Goal: Task Accomplishment & Management: Manage account settings

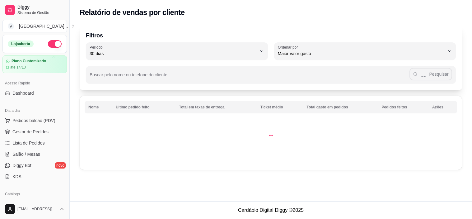
select select "30"
select select "HIGHEST_TOTAL_SPENT_WITH_ORDERS"
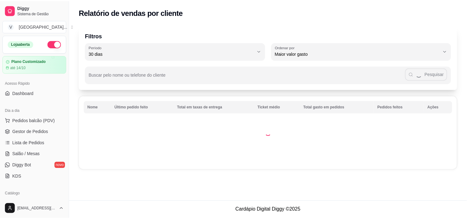
scroll to position [104, 0]
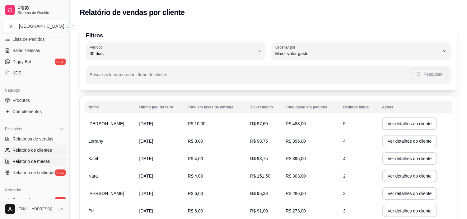
click at [32, 163] on span "Relatório de mesas" at bounding box center [31, 161] width 38 height 6
select select "TOTAL_OF_ORDERS"
select select "7"
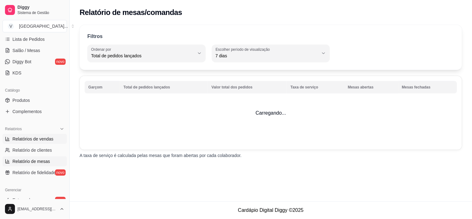
click at [43, 135] on link "Relatórios de vendas" at bounding box center [34, 139] width 64 height 10
select select "ALL"
select select "0"
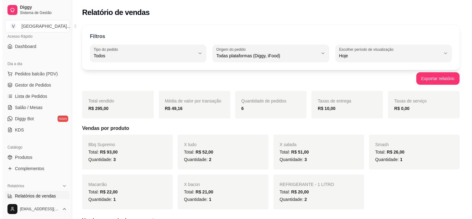
scroll to position [35, 0]
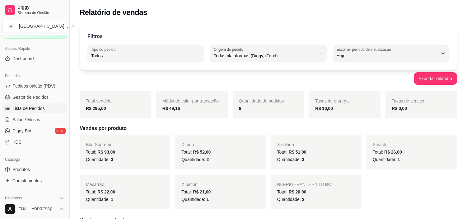
click at [41, 106] on span "Lista de Pedidos" at bounding box center [28, 108] width 32 height 6
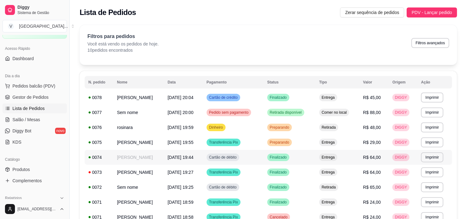
click at [312, 155] on td "Finalizado" at bounding box center [289, 157] width 52 height 15
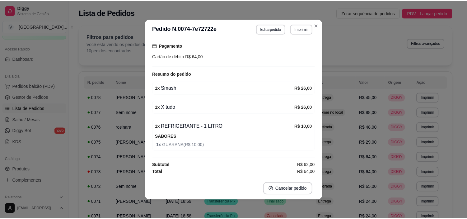
scroll to position [1, 0]
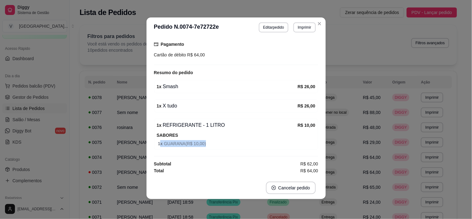
drag, startPoint x: 157, startPoint y: 148, endPoint x: 236, endPoint y: 116, distance: 84.5
click at [216, 134] on div "1 x REFRIGERANTE - 1 LITRO R$ 10,00 SABORES 1 x GUARANA ( R$ 10,00 )" at bounding box center [236, 133] width 164 height 31
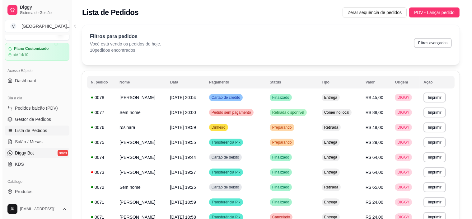
scroll to position [0, 0]
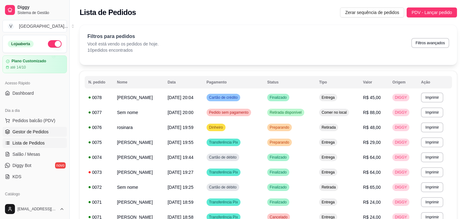
click at [35, 130] on span "Gestor de Pedidos" at bounding box center [30, 131] width 36 height 6
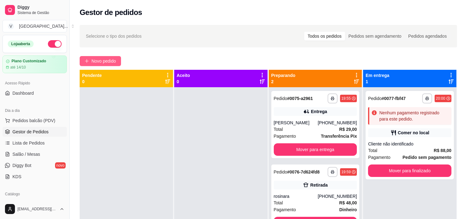
drag, startPoint x: 134, startPoint y: 54, endPoint x: 116, endPoint y: 61, distance: 19.2
click at [133, 55] on div "**********" at bounding box center [268, 158] width 397 height 275
click at [108, 62] on span "Novo pedido" at bounding box center [103, 61] width 25 height 7
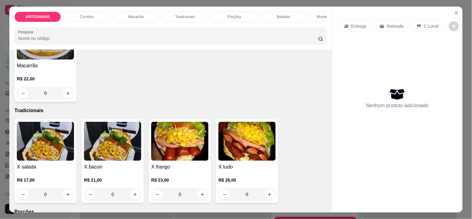
scroll to position [518, 0]
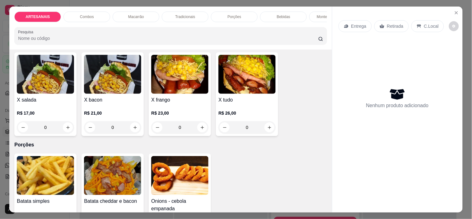
click at [199, 131] on div "0" at bounding box center [179, 127] width 57 height 12
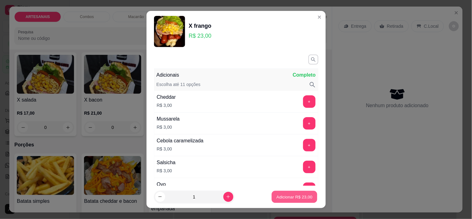
click at [303, 195] on p "Adicionar R$ 23,00" at bounding box center [294, 196] width 36 height 6
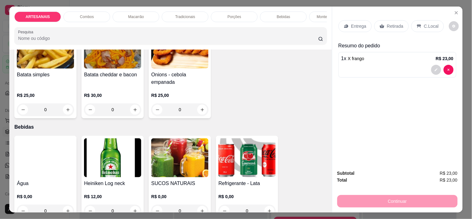
scroll to position [725, 0]
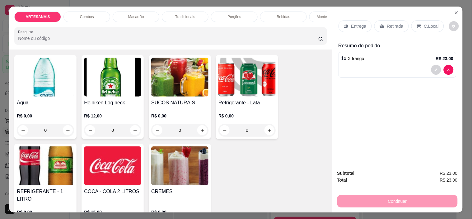
click at [202, 116] on p "R$ 0,00" at bounding box center [179, 116] width 57 height 6
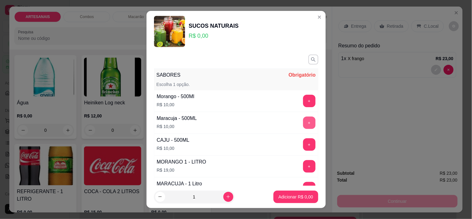
click at [303, 124] on button "+" at bounding box center [309, 122] width 12 height 12
click at [303, 197] on p "Adicionar R$ 10,00" at bounding box center [294, 196] width 36 height 6
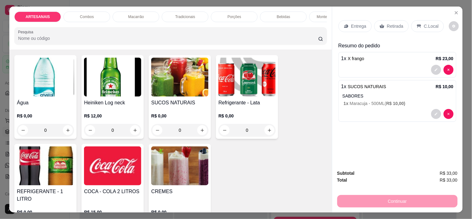
click at [380, 196] on div "Continuar" at bounding box center [397, 200] width 120 height 14
click at [424, 23] on p "C.Local" at bounding box center [431, 26] width 15 height 6
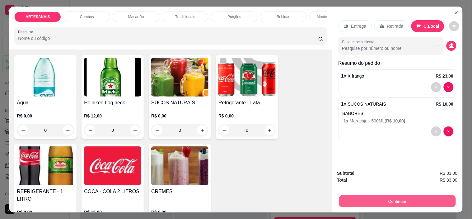
click at [438, 196] on button "Continuar" at bounding box center [397, 201] width 117 height 12
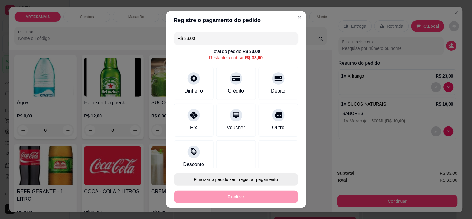
click at [266, 176] on button "Finalizar o pedido sem registrar pagamento" at bounding box center [236, 179] width 124 height 12
click at [280, 162] on button "Confirmar" at bounding box center [273, 161] width 24 height 10
type input "0"
type input "R$ 0,00"
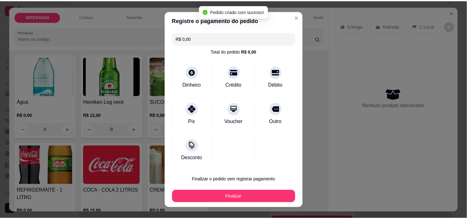
scroll to position [725, 0]
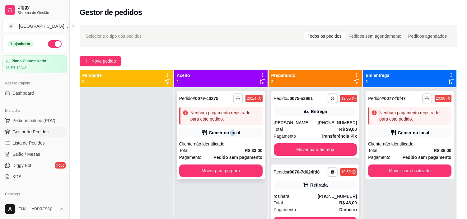
click at [231, 135] on div "Comer no local" at bounding box center [224, 132] width 31 height 6
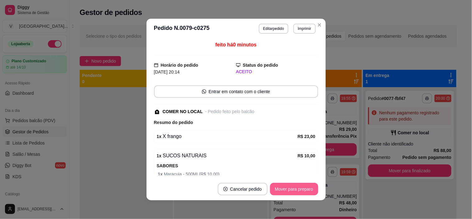
click at [298, 185] on button "Mover para preparo" at bounding box center [294, 189] width 48 height 12
click at [312, 185] on button "Mover para retirada disponível" at bounding box center [283, 189] width 69 height 12
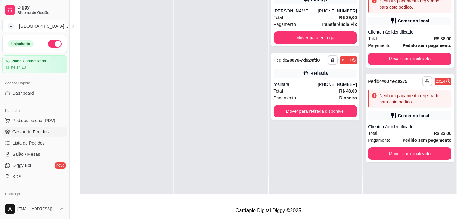
scroll to position [95, 0]
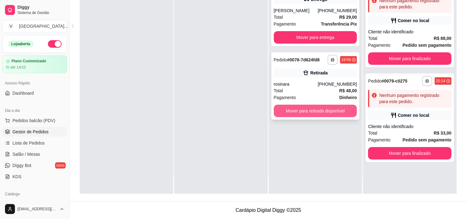
click at [324, 106] on button "Mover para retirada disponível" at bounding box center [315, 110] width 83 height 12
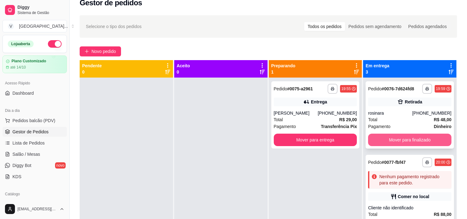
scroll to position [0, 0]
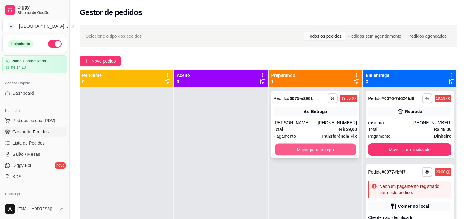
click at [337, 145] on button "Mover para entrega" at bounding box center [315, 149] width 81 height 12
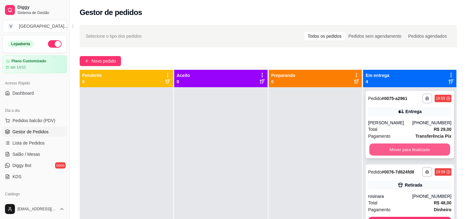
click at [425, 147] on button "Mover para finalizado" at bounding box center [409, 149] width 81 height 12
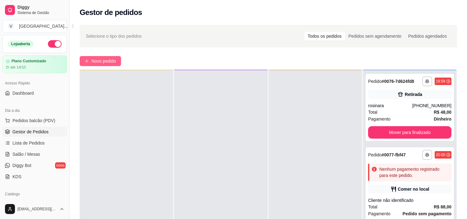
click at [109, 61] on span "Novo pedido" at bounding box center [103, 61] width 25 height 7
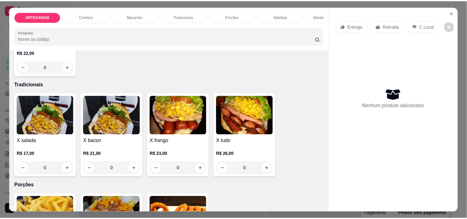
scroll to position [483, 0]
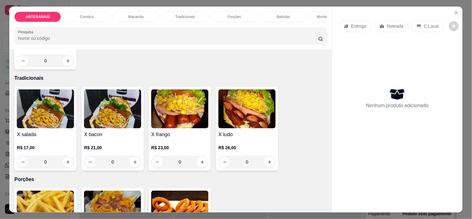
click at [64, 165] on div "0" at bounding box center [45, 161] width 57 height 12
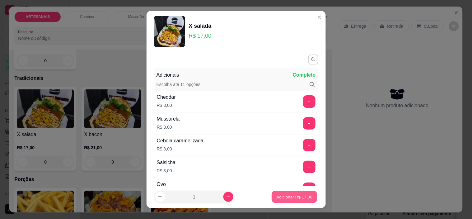
click at [295, 201] on button "Adicionar R$ 17,00" at bounding box center [295, 196] width 46 height 12
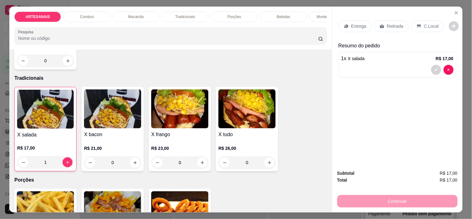
click at [424, 25] on p "C.Local" at bounding box center [431, 26] width 15 height 6
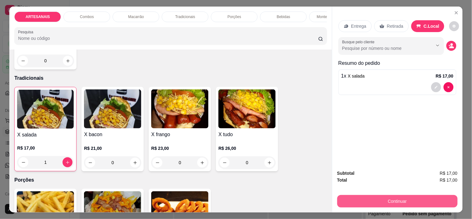
click at [430, 200] on button "Continuar" at bounding box center [397, 201] width 120 height 12
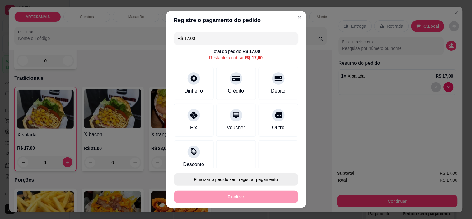
click at [253, 180] on button "Finalizar o pedido sem registrar pagamento" at bounding box center [236, 179] width 124 height 12
click at [273, 159] on button "Confirmar" at bounding box center [272, 161] width 24 height 10
type input "0"
type input "R$ 0,00"
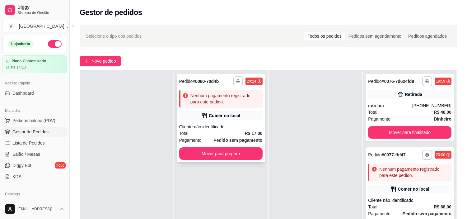
click at [225, 139] on strong "Pedido sem pagamento" at bounding box center [237, 139] width 49 height 5
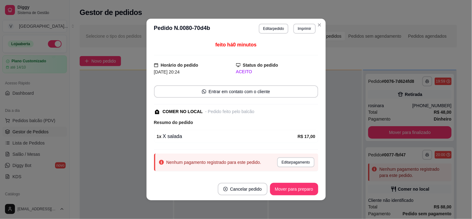
click at [299, 193] on button "Mover para preparo" at bounding box center [294, 189] width 48 height 12
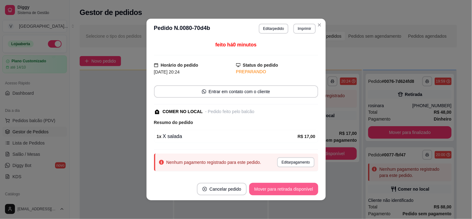
click at [299, 193] on button "Mover para retirada disponível" at bounding box center [283, 189] width 69 height 12
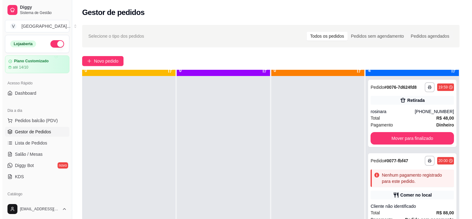
scroll to position [17, 0]
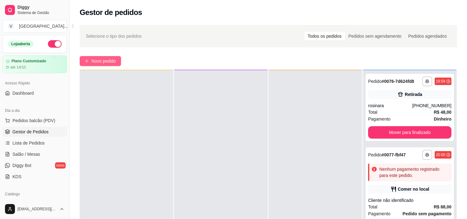
click at [98, 56] on button "Novo pedido" at bounding box center [100, 61] width 41 height 10
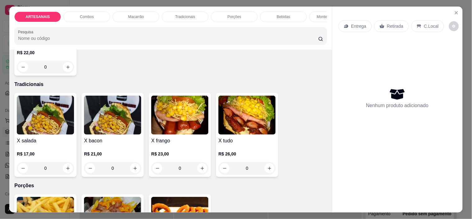
scroll to position [483, 0]
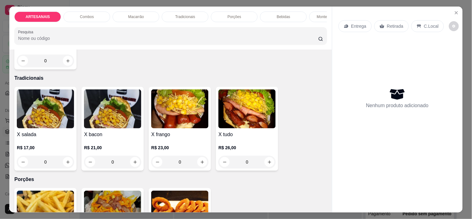
click at [267, 159] on div "0" at bounding box center [246, 161] width 57 height 12
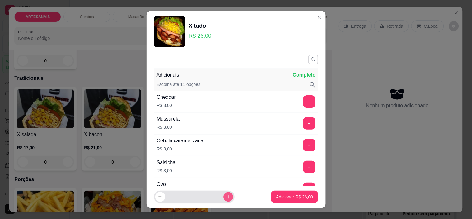
click at [223, 197] on button "increase-product-quantity" at bounding box center [228, 197] width 10 height 10
type input "2"
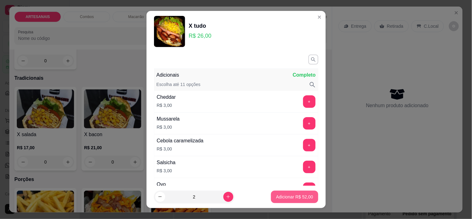
click at [307, 197] on button "Adicionar R$ 52,00" at bounding box center [294, 196] width 47 height 12
type input "2"
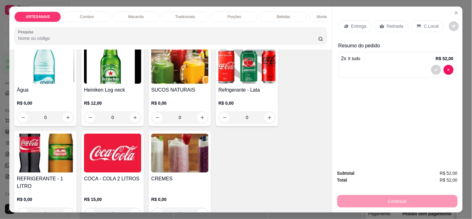
scroll to position [760, 0]
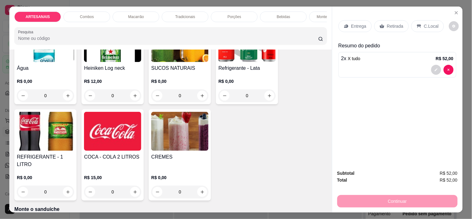
click at [360, 23] on p "Entrega" at bounding box center [358, 26] width 15 height 6
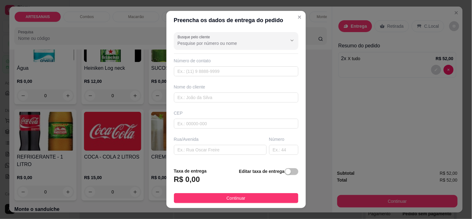
click at [193, 104] on div "Busque pelo cliente Número de contato Nome do cliente CEP Rua/[GEOGRAPHIC_DATA]…" at bounding box center [235, 96] width 139 height 133
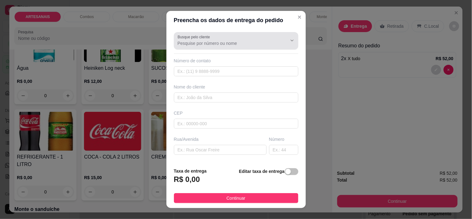
click at [203, 48] on div "Busque pelo cliente" at bounding box center [236, 40] width 124 height 17
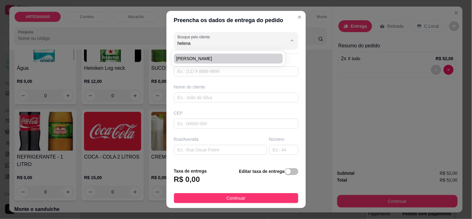
click at [200, 55] on span "[PERSON_NAME]" at bounding box center [225, 58] width 98 height 6
type input "[PERSON_NAME]"
type input "6296444659"
type input "[PERSON_NAME]"
type input "Carmo do [GEOGRAPHIC_DATA]"
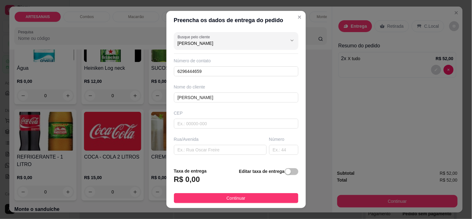
type input "[PERSON_NAME]"
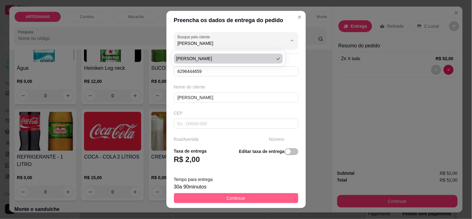
click at [227, 195] on span "Continuar" at bounding box center [235, 197] width 19 height 7
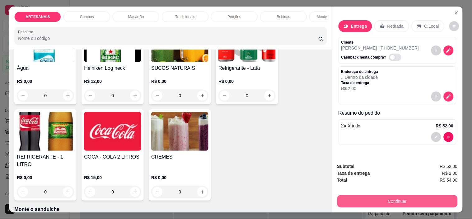
click at [414, 198] on button "Continuar" at bounding box center [397, 201] width 120 height 12
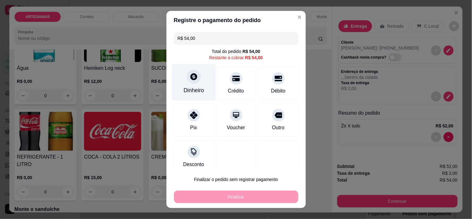
click at [196, 91] on div "Dinheiro" at bounding box center [193, 90] width 21 height 8
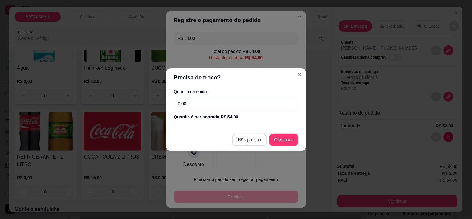
type input "R$ 0,00"
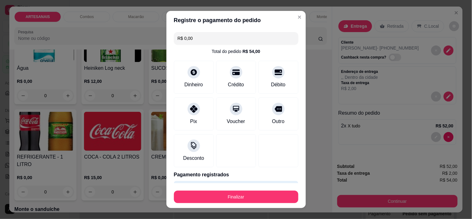
click at [251, 203] on footer "Finalizar" at bounding box center [235, 195] width 139 height 25
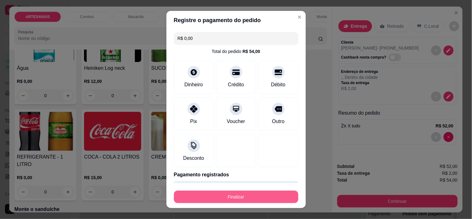
click at [253, 197] on button "Finalizar" at bounding box center [236, 196] width 124 height 12
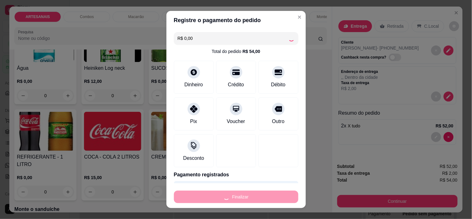
type input "0"
type input "-R$ 54,00"
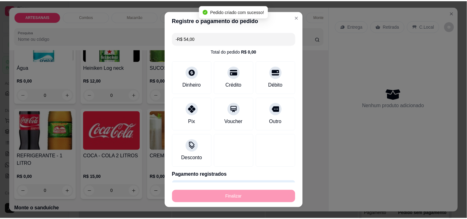
scroll to position [759, 0]
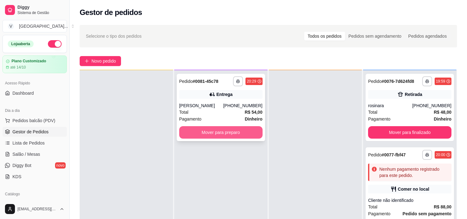
click at [237, 132] on button "Mover para preparo" at bounding box center [220, 132] width 83 height 12
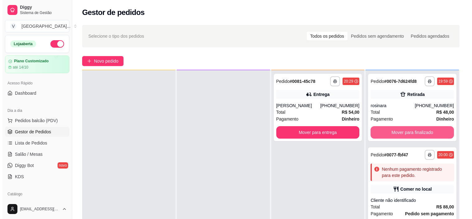
scroll to position [144, 0]
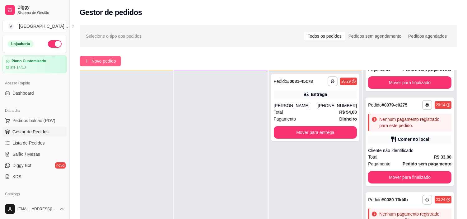
click at [97, 58] on span "Novo pedido" at bounding box center [103, 61] width 25 height 7
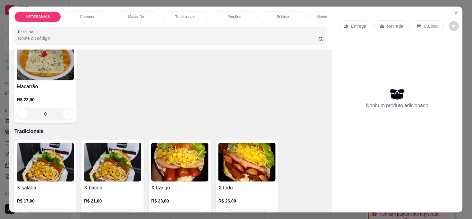
scroll to position [449, 0]
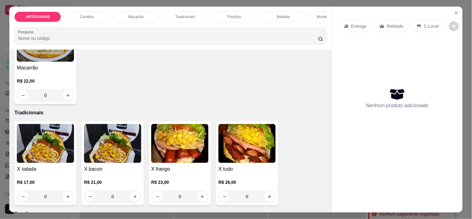
click at [264, 195] on div "0" at bounding box center [246, 196] width 57 height 12
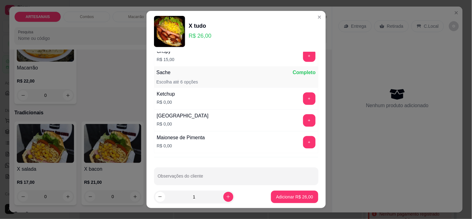
scroll to position [294, 0]
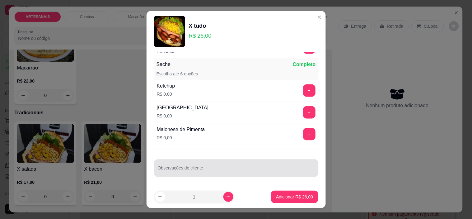
click at [200, 173] on div at bounding box center [236, 168] width 157 height 12
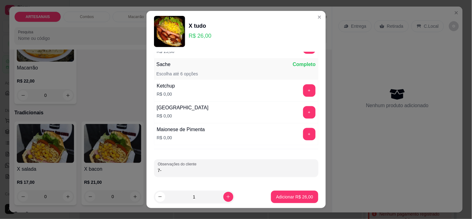
type input "7"
type input "- BACON"
click at [289, 198] on p "Adicionar R$ 26,00" at bounding box center [294, 196] width 37 height 6
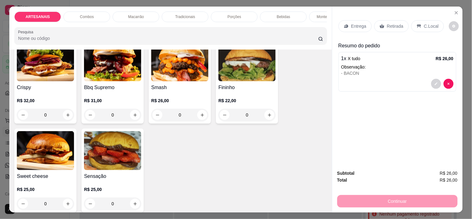
scroll to position [138, 0]
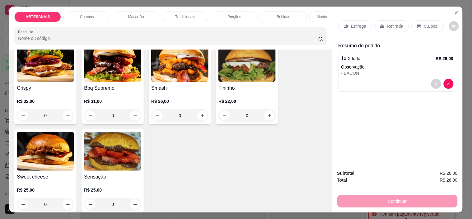
click at [200, 116] on div "0" at bounding box center [179, 115] width 57 height 12
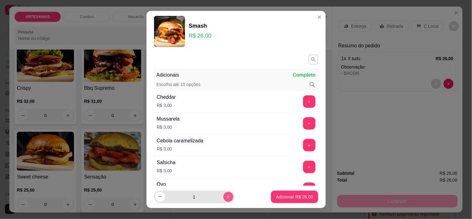
click at [226, 198] on icon "increase-product-quantity" at bounding box center [228, 196] width 5 height 5
type input "3"
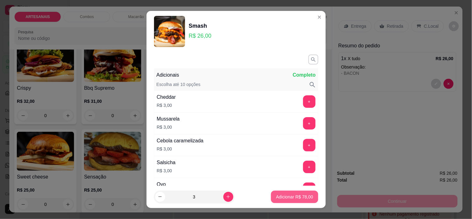
click at [292, 198] on p "Adicionar R$ 78,00" at bounding box center [294, 196] width 37 height 6
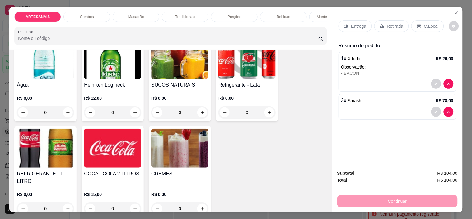
scroll to position [760, 0]
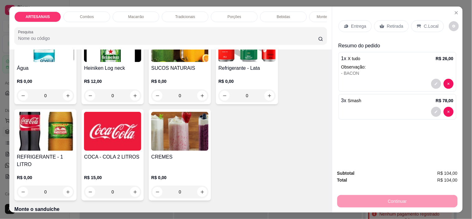
click at [66, 185] on div "0" at bounding box center [45, 191] width 57 height 12
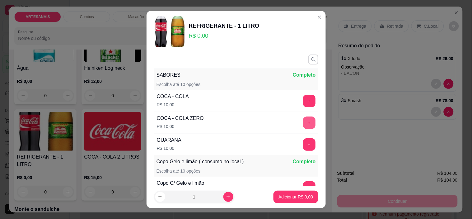
click at [303, 119] on button "+" at bounding box center [309, 122] width 12 height 12
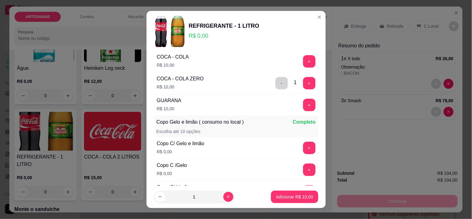
scroll to position [97, 0]
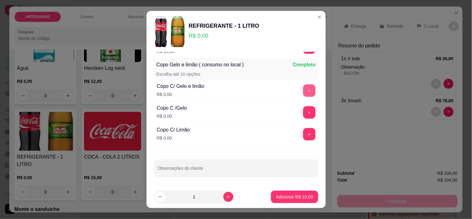
click at [303, 90] on button "+" at bounding box center [309, 90] width 12 height 12
click at [303, 90] on button "+" at bounding box center [309, 91] width 12 height 12
click at [297, 196] on p "Adicionar R$ 10,00" at bounding box center [294, 196] width 36 height 6
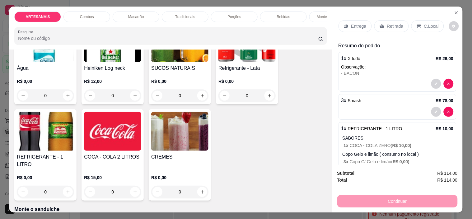
click at [418, 20] on div "C.Local" at bounding box center [427, 26] width 33 height 12
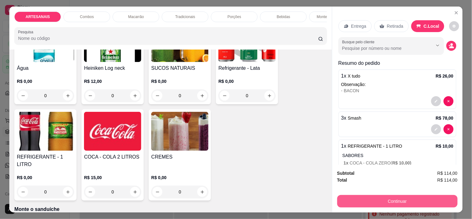
click at [431, 197] on button "Continuar" at bounding box center [397, 201] width 120 height 12
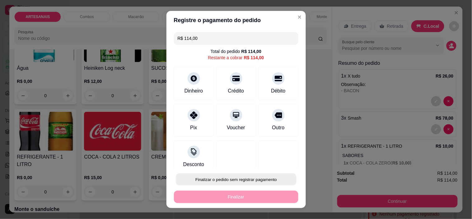
click at [222, 179] on button "Finalizar o pedido sem registrar pagamento" at bounding box center [236, 179] width 121 height 12
click at [282, 160] on button "Confirmar" at bounding box center [272, 161] width 22 height 9
type input "0"
type input "R$ 0,00"
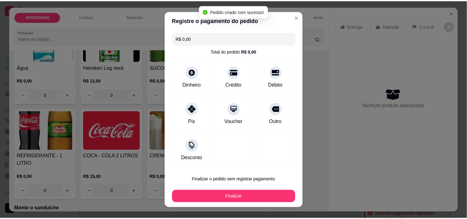
scroll to position [759, 0]
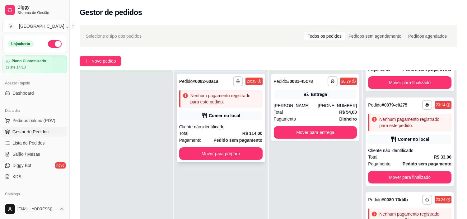
click at [231, 112] on div "Comer no local" at bounding box center [224, 115] width 31 height 6
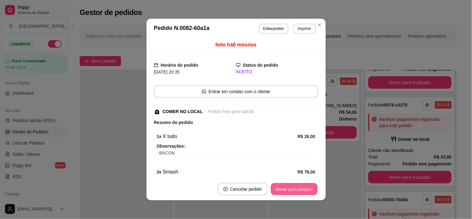
click at [303, 187] on button "Mover para preparo" at bounding box center [294, 189] width 47 height 12
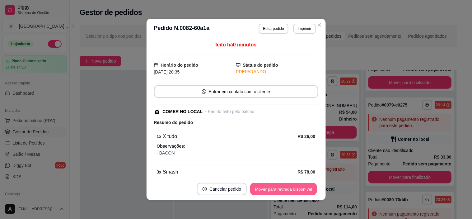
click at [301, 190] on button "Mover para retirada disponível" at bounding box center [283, 189] width 67 height 12
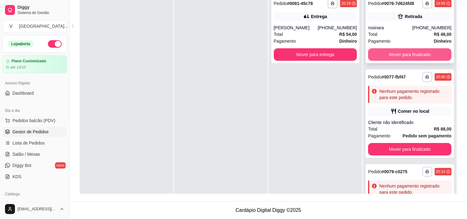
click at [415, 52] on button "Mover para finalizado" at bounding box center [409, 54] width 83 height 12
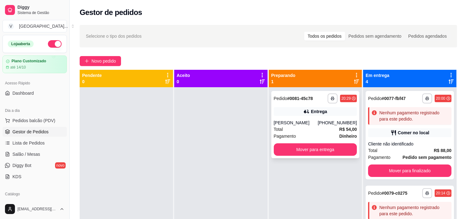
click at [333, 107] on div "Entrega" at bounding box center [315, 111] width 83 height 9
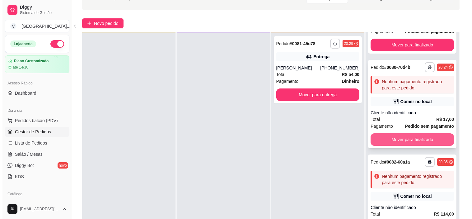
scroll to position [95, 0]
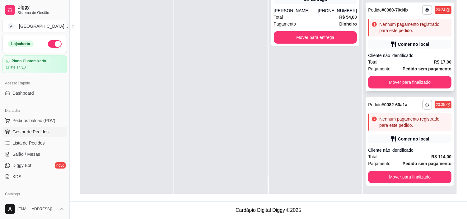
click at [415, 60] on div "Total R$ 17,00" at bounding box center [409, 61] width 83 height 7
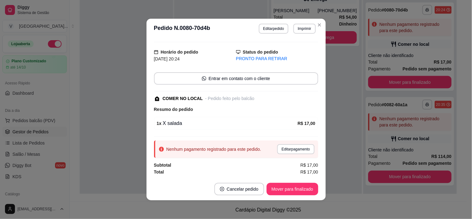
scroll to position [1, 0]
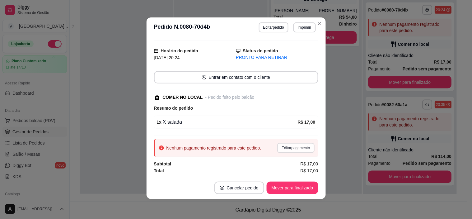
click at [299, 145] on button "Editar pagamento" at bounding box center [295, 148] width 37 height 10
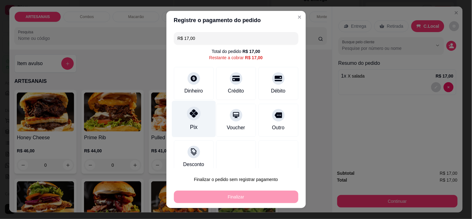
click at [192, 124] on div "Pix" at bounding box center [193, 127] width 7 height 8
type input "R$ 0,00"
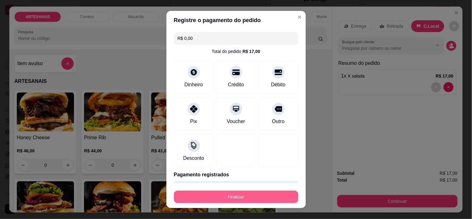
click at [257, 195] on button "Finalizar" at bounding box center [236, 196] width 124 height 12
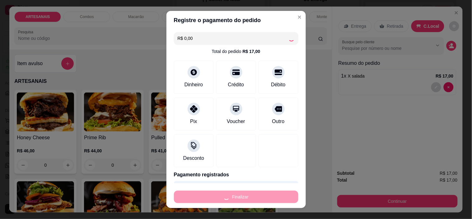
type input "0"
type input "-R$ 17,00"
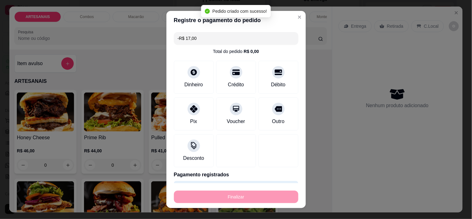
scroll to position [71, 0]
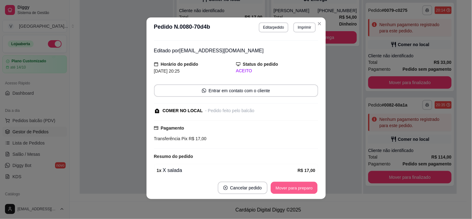
click at [285, 187] on button "Mover para preparo" at bounding box center [294, 188] width 47 height 12
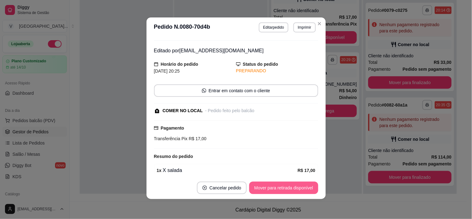
click at [286, 187] on button "Mover para retirada disponível" at bounding box center [283, 187] width 69 height 12
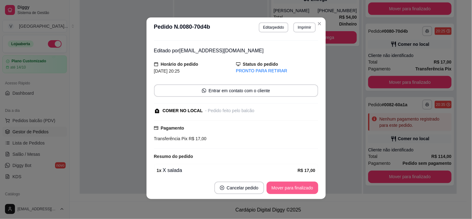
click at [287, 187] on button "Mover para finalizado" at bounding box center [292, 187] width 52 height 12
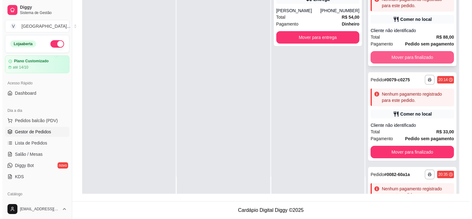
scroll to position [0, 0]
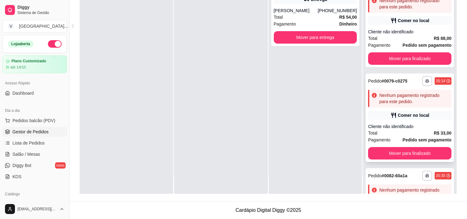
click at [418, 109] on div "**********" at bounding box center [409, 117] width 88 height 88
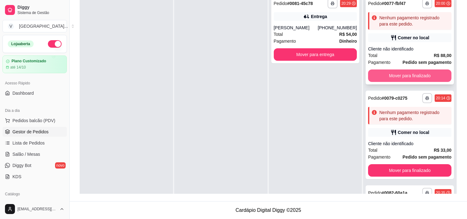
click at [433, 56] on strong "R$ 88,00" at bounding box center [442, 55] width 18 height 5
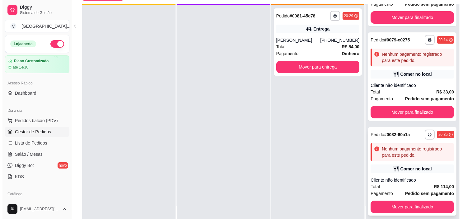
scroll to position [95, 0]
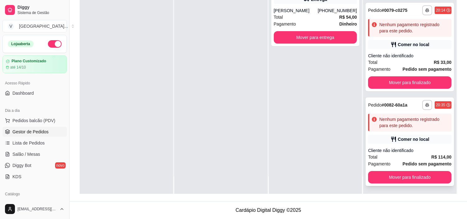
click at [405, 149] on div "Cliente não identificado" at bounding box center [409, 150] width 83 height 6
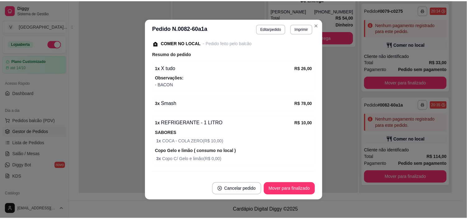
scroll to position [69, 0]
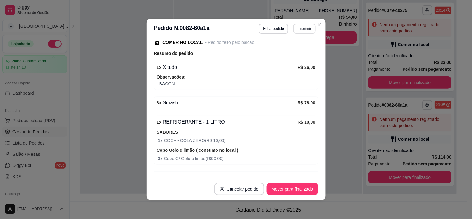
click at [303, 30] on button "Imprimir" at bounding box center [304, 29] width 22 height 10
click at [295, 53] on button "IMPRESSORA" at bounding box center [291, 51] width 45 height 10
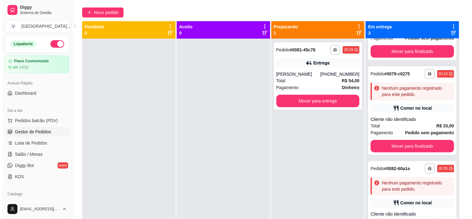
scroll to position [0, 0]
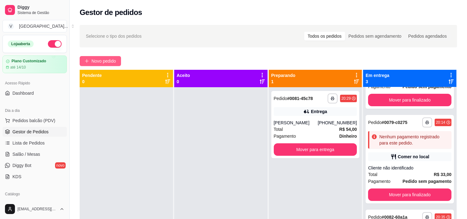
click at [113, 56] on button "Novo pedido" at bounding box center [100, 61] width 41 height 10
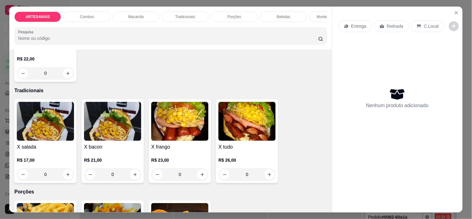
scroll to position [483, 0]
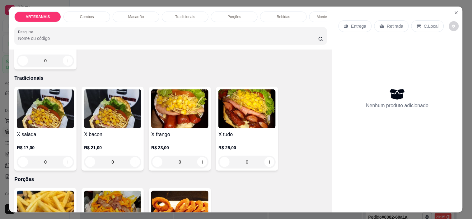
click at [131, 163] on div "0" at bounding box center [112, 161] width 57 height 12
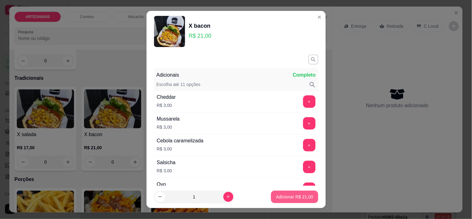
click at [287, 199] on p "Adicionar R$ 21,00" at bounding box center [294, 196] width 37 height 6
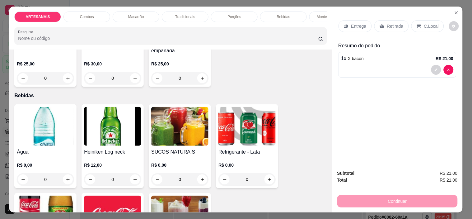
scroll to position [691, 0]
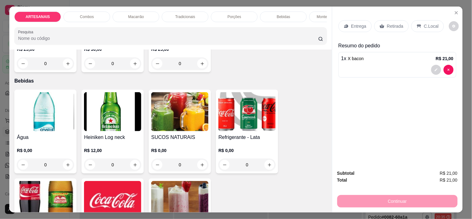
click at [200, 165] on div "0" at bounding box center [179, 164] width 57 height 12
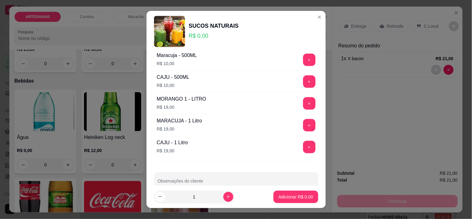
scroll to position [69, 0]
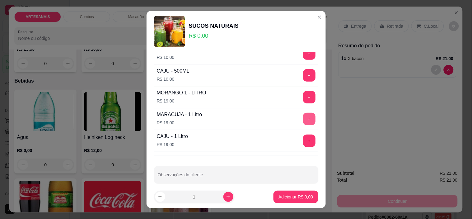
click at [303, 119] on button "+" at bounding box center [309, 119] width 12 height 12
click at [291, 201] on button "Adicionar R$ 19,00" at bounding box center [294, 196] width 47 height 12
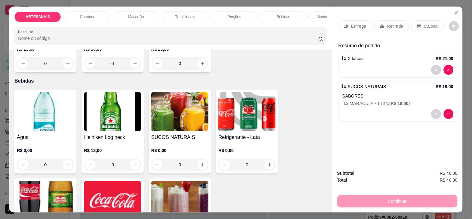
click at [431, 23] on p "C.Local" at bounding box center [431, 26] width 15 height 6
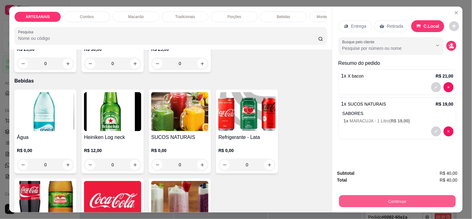
click at [417, 195] on button "Continuar" at bounding box center [397, 201] width 117 height 12
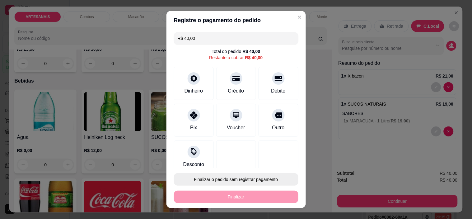
click at [251, 181] on button "Finalizar o pedido sem registrar pagamento" at bounding box center [236, 179] width 124 height 12
click at [281, 157] on button "Confirmar" at bounding box center [272, 161] width 22 height 9
type input "0"
type input "R$ 0,00"
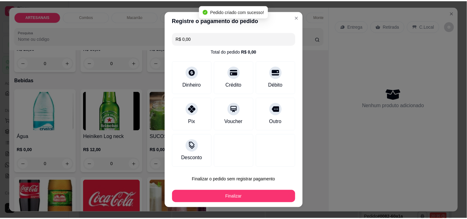
scroll to position [690, 0]
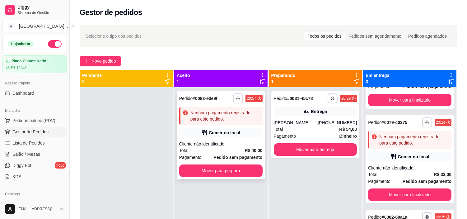
click at [232, 145] on div "Cliente não identificado" at bounding box center [220, 144] width 83 height 6
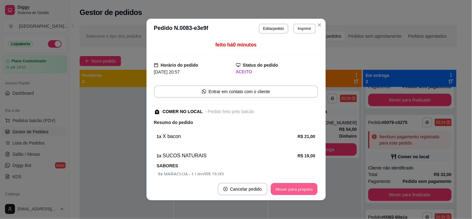
click at [291, 191] on button "Mover para preparo" at bounding box center [294, 189] width 47 height 12
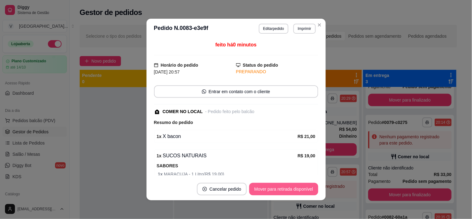
click at [293, 187] on button "Mover para retirada disponível" at bounding box center [283, 189] width 69 height 12
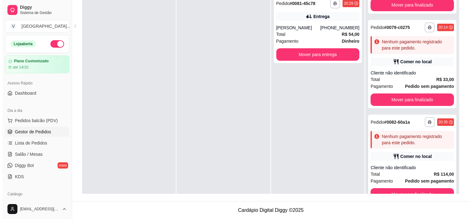
scroll to position [105, 0]
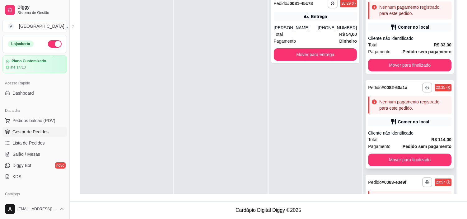
click at [405, 136] on div "Total R$ 114,00" at bounding box center [409, 139] width 83 height 7
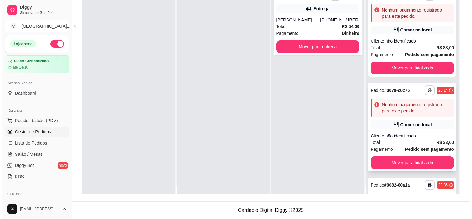
scroll to position [0, 0]
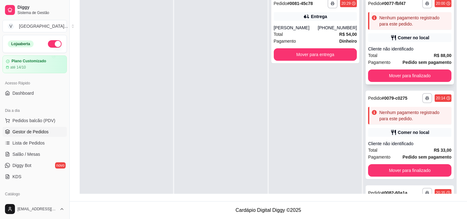
click at [433, 57] on strong "R$ 88,00" at bounding box center [442, 55] width 18 height 5
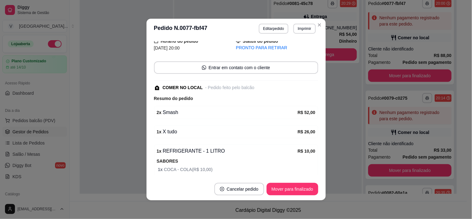
scroll to position [69, 0]
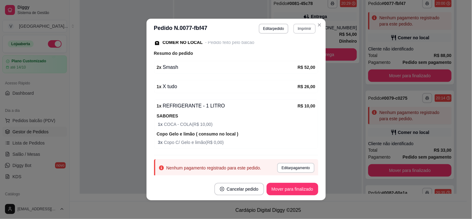
click at [304, 27] on button "Imprimir" at bounding box center [304, 29] width 22 height 10
click at [297, 49] on button "IMPRESSORA" at bounding box center [291, 51] width 45 height 10
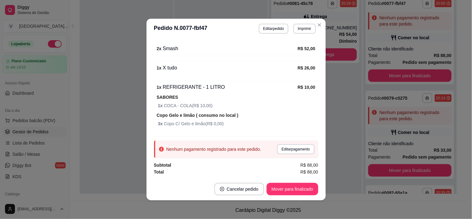
scroll to position [1, 0]
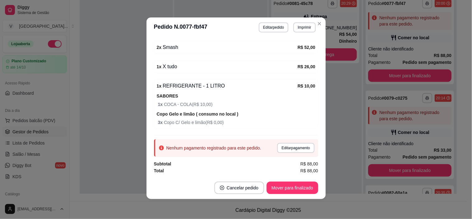
click at [291, 178] on footer "Cancelar pedido Mover para finalizado" at bounding box center [235, 187] width 179 height 22
click at [293, 181] on button "Mover para finalizado" at bounding box center [292, 187] width 52 height 12
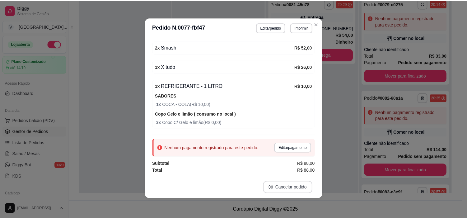
scroll to position [61, 0]
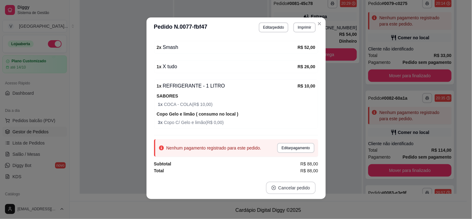
click at [302, 187] on button "Cancelar pedido" at bounding box center [291, 187] width 50 height 12
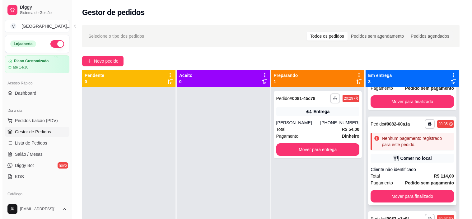
scroll to position [0, 0]
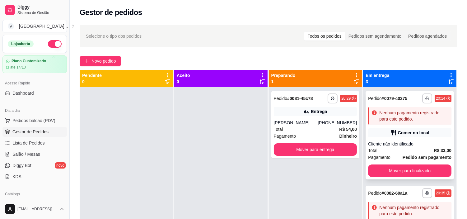
click at [403, 127] on div "**********" at bounding box center [409, 135] width 88 height 88
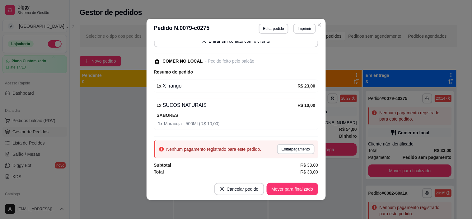
scroll to position [1, 0]
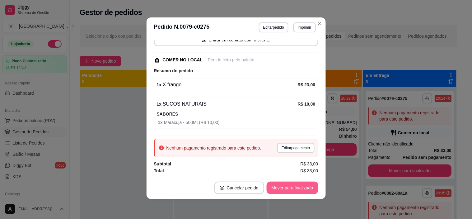
click at [303, 187] on button "Mover para finalizado" at bounding box center [292, 187] width 52 height 12
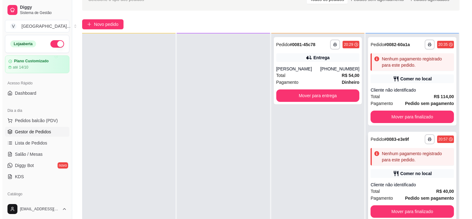
scroll to position [95, 0]
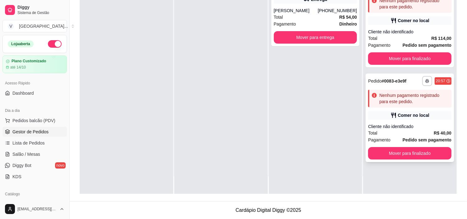
click at [397, 134] on div "Total R$ 40,00" at bounding box center [409, 132] width 83 height 7
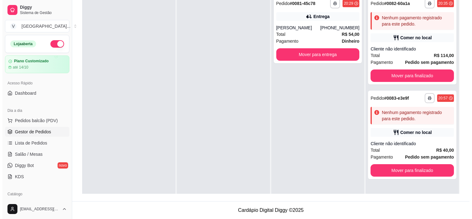
scroll to position [0, 0]
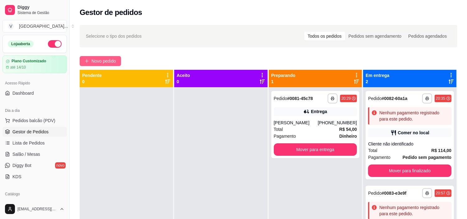
click at [98, 60] on span "Novo pedido" at bounding box center [103, 61] width 25 height 7
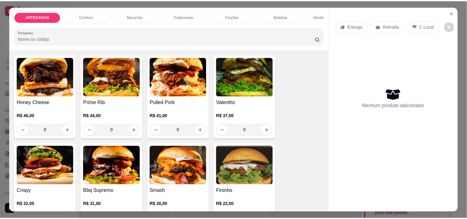
scroll to position [69, 0]
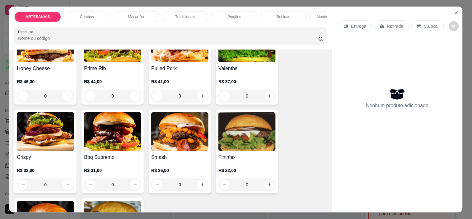
click at [130, 185] on div "0" at bounding box center [112, 184] width 57 height 12
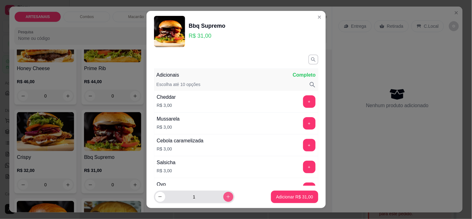
click at [224, 193] on button "increase-product-quantity" at bounding box center [228, 197] width 10 height 10
type input "2"
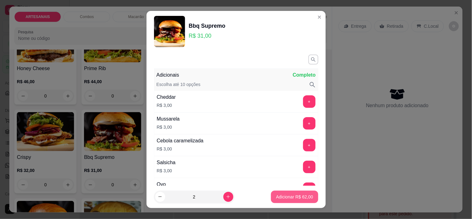
click at [294, 192] on button "Adicionar R$ 62,00" at bounding box center [294, 196] width 47 height 12
type input "2"
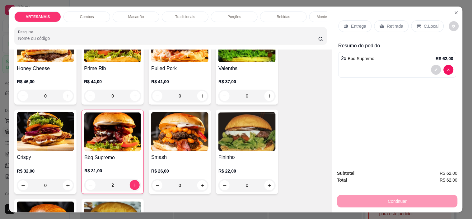
click at [351, 24] on p "Entrega" at bounding box center [358, 26] width 15 height 6
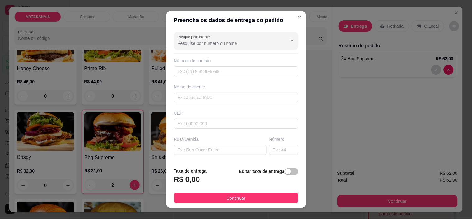
click at [198, 51] on div "Busque pelo cliente Número de contato Nome do cliente CEP Rua/[GEOGRAPHIC_DATA]…" at bounding box center [235, 96] width 139 height 133
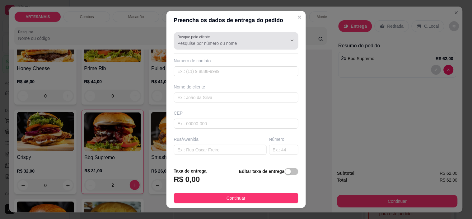
click at [201, 39] on label "Busque pelo cliente" at bounding box center [195, 36] width 35 height 5
click at [201, 40] on input "Busque pelo cliente" at bounding box center [227, 43] width 99 height 6
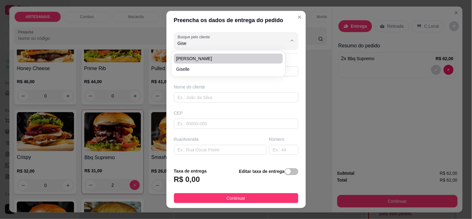
click at [212, 58] on span "[PERSON_NAME]" at bounding box center [225, 58] width 98 height 6
type input "[PERSON_NAME]"
type input "62996288782"
type input "[PERSON_NAME]"
type input "76340000"
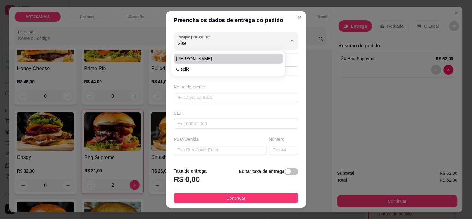
type input "[PERSON_NAME]"
type input "S/n"
type input "Carmo do [GEOGRAPHIC_DATA]"
type input "Esquina de cima do postinho da vila reais"
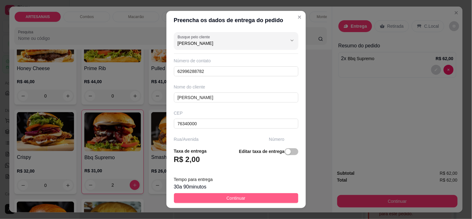
type input "[PERSON_NAME]"
click at [257, 199] on button "Continuar" at bounding box center [236, 198] width 124 height 10
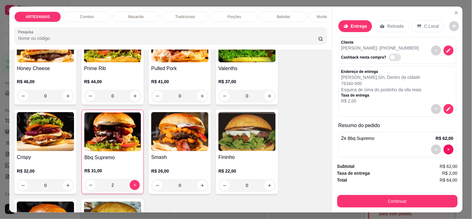
click at [401, 201] on button "Continuar" at bounding box center [397, 201] width 120 height 12
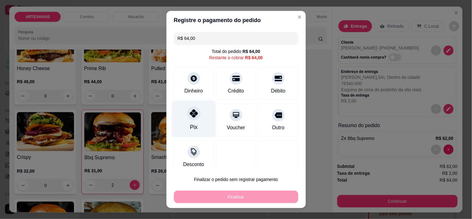
click at [192, 129] on div "Pix" at bounding box center [193, 127] width 7 height 8
type input "R$ 0,00"
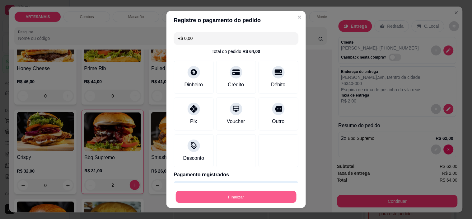
click at [244, 200] on button "Finalizar" at bounding box center [236, 196] width 121 height 12
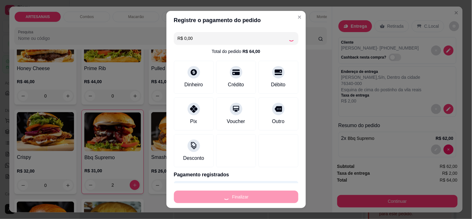
type input "0"
type input "-R$ 64,00"
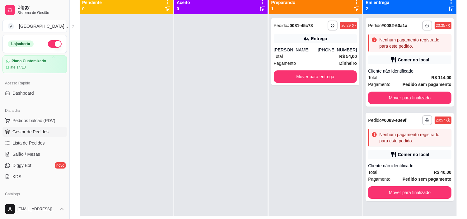
scroll to position [60, 0]
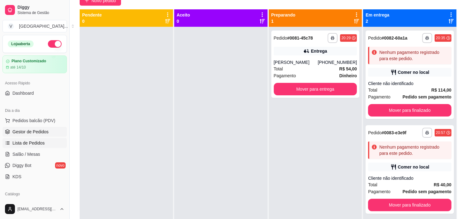
click at [30, 142] on span "Lista de Pedidos" at bounding box center [28, 143] width 32 height 6
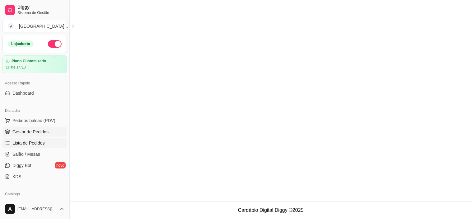
click at [39, 132] on span "Gestor de Pedidos" at bounding box center [30, 131] width 36 height 6
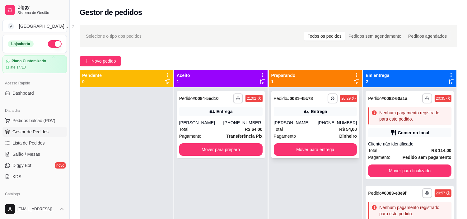
click at [315, 117] on div "**********" at bounding box center [315, 124] width 88 height 67
click at [208, 149] on button "Mover para preparo" at bounding box center [220, 149] width 83 height 12
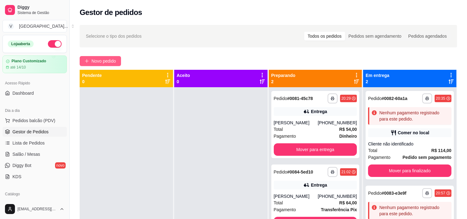
click at [107, 62] on span "Novo pedido" at bounding box center [103, 61] width 25 height 7
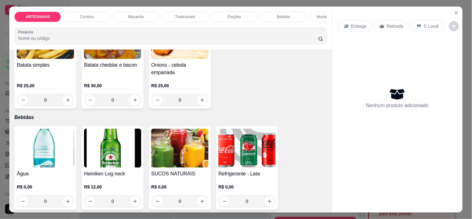
scroll to position [691, 0]
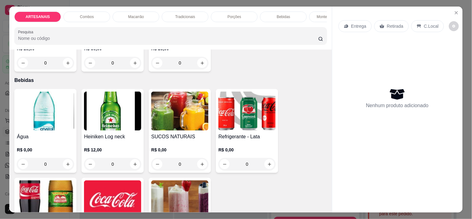
click at [262, 165] on div "0" at bounding box center [246, 164] width 57 height 12
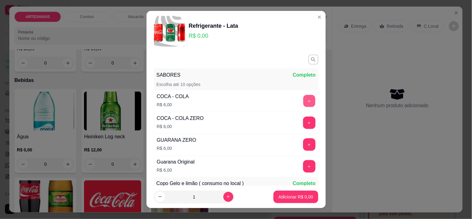
click at [303, 99] on button "+" at bounding box center [309, 101] width 12 height 12
click at [288, 196] on p "Adicionar R$ 6,00" at bounding box center [295, 196] width 35 height 6
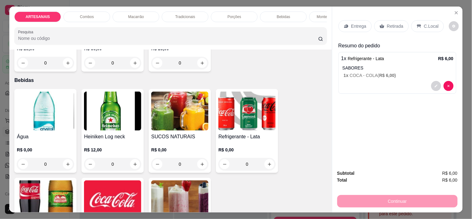
scroll to position [794, 0]
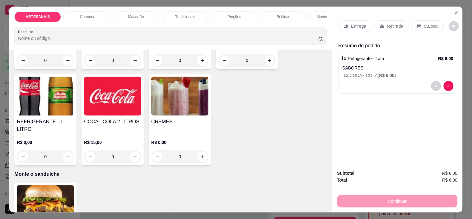
click at [134, 151] on div "0" at bounding box center [112, 156] width 57 height 12
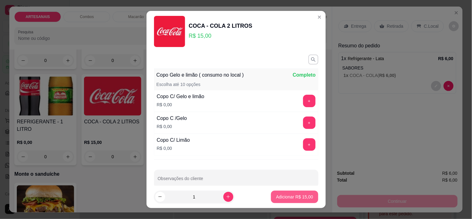
click at [296, 197] on p "Adicionar R$ 15,00" at bounding box center [294, 196] width 37 height 6
type input "1"
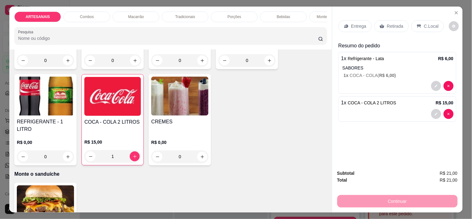
click at [417, 25] on icon at bounding box center [419, 26] width 4 height 3
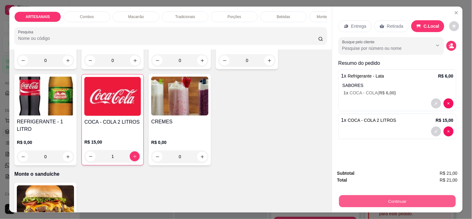
click at [422, 204] on button "Continuar" at bounding box center [397, 201] width 117 height 12
drag, startPoint x: 381, startPoint y: 205, endPoint x: 378, endPoint y: 197, distance: 7.6
click at [380, 204] on div "Subtotal R$ 21,00 Total R$ 21,00 Continuar" at bounding box center [397, 188] width 130 height 48
click at [410, 198] on button "Continuar" at bounding box center [397, 201] width 120 height 12
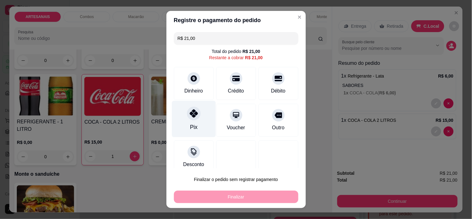
click at [189, 118] on div at bounding box center [194, 114] width 14 height 14
type input "R$ 0,00"
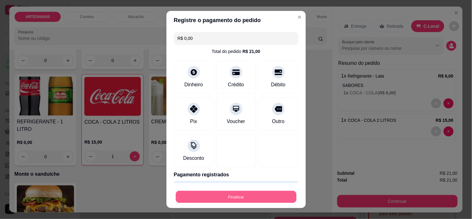
click at [262, 195] on button "Finalizar" at bounding box center [236, 196] width 121 height 12
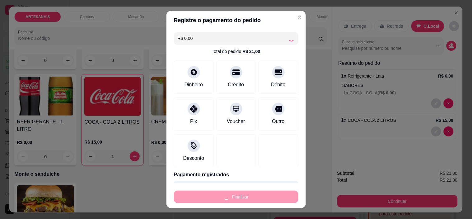
type input "0"
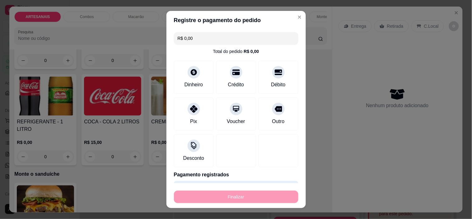
type input "-R$ 21,00"
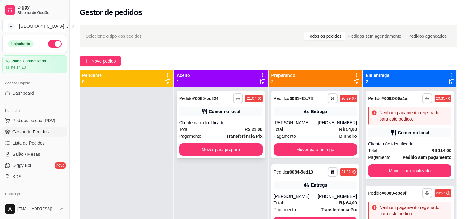
click at [228, 129] on div "Total R$ 21,00" at bounding box center [220, 129] width 83 height 7
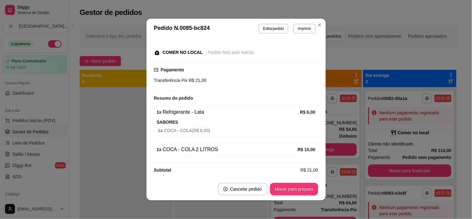
scroll to position [65, 0]
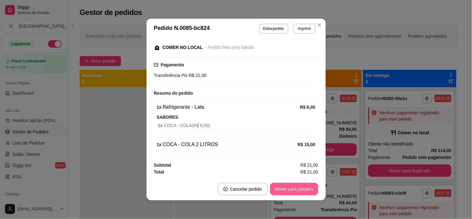
click at [284, 185] on button "Mover para preparo" at bounding box center [294, 189] width 48 height 12
click at [288, 189] on button "Mover para retirada disponível" at bounding box center [283, 189] width 69 height 12
click at [288, 190] on button "Mover para finalizado" at bounding box center [292, 189] width 50 height 12
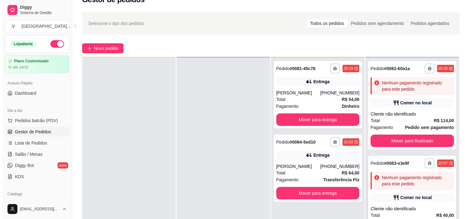
scroll to position [35, 0]
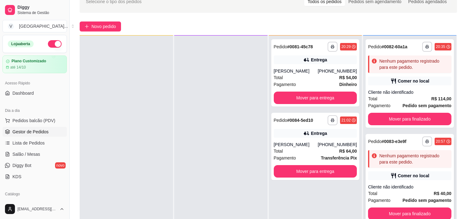
click at [406, 183] on div "**********" at bounding box center [409, 178] width 88 height 88
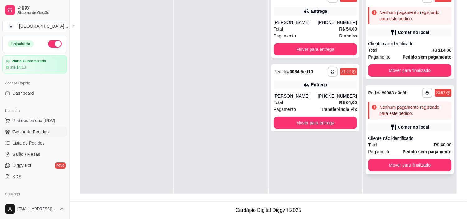
scroll to position [0, 0]
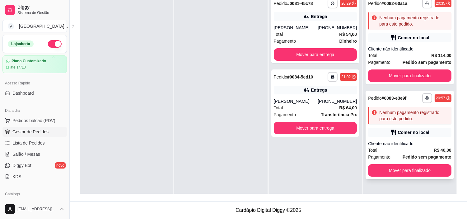
click at [398, 133] on div "Comer no local" at bounding box center [413, 132] width 31 height 6
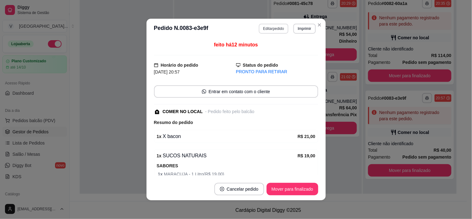
click at [269, 28] on button "Editar pedido" at bounding box center [274, 29] width 30 height 10
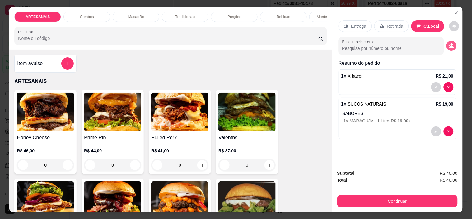
click at [451, 43] on icon "decrease-product-quantity" at bounding box center [451, 46] width 6 height 6
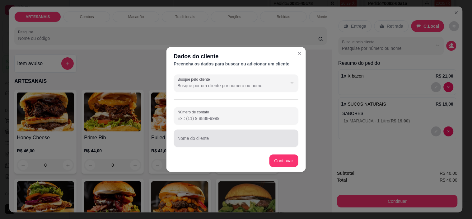
click at [218, 134] on div at bounding box center [236, 138] width 117 height 12
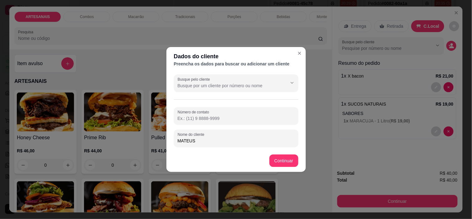
type input "MATEUS"
click at [285, 154] on footer "Continuar" at bounding box center [235, 160] width 139 height 22
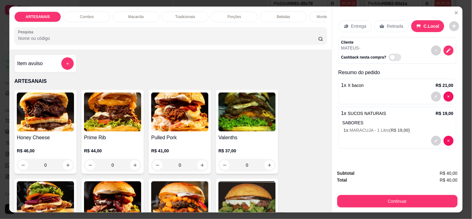
click at [349, 199] on button "Continuar" at bounding box center [397, 201] width 120 height 12
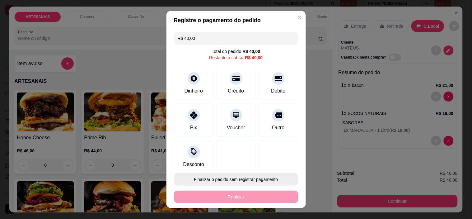
click at [245, 179] on button "Finalizar o pedido sem registrar pagamento" at bounding box center [236, 179] width 124 height 12
click at [266, 169] on div "Atenção Você está criando um pedido sem pagamento. O pagamento poderá ser regis…" at bounding box center [245, 149] width 72 height 44
click at [268, 163] on button "Confirmar" at bounding box center [271, 162] width 23 height 10
type input "0"
type input "R$ 0,00"
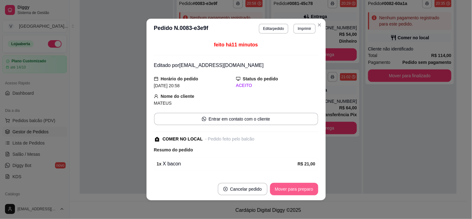
click at [300, 189] on button "Mover para preparo" at bounding box center [294, 189] width 48 height 12
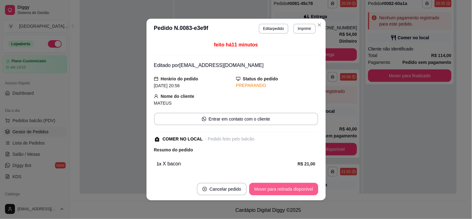
click at [302, 190] on button "Mover para retirada disponível" at bounding box center [283, 189] width 69 height 12
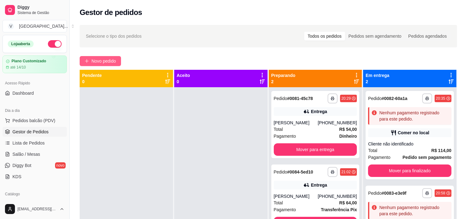
click at [98, 57] on button "Novo pedido" at bounding box center [100, 61] width 41 height 10
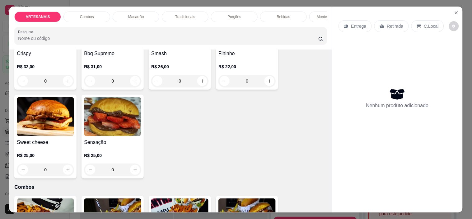
scroll to position [138, 0]
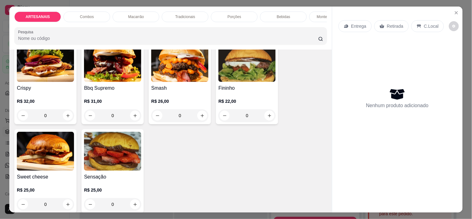
click at [200, 119] on div "0" at bounding box center [179, 115] width 57 height 12
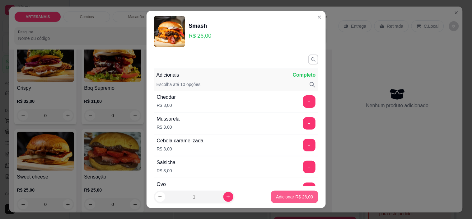
click at [277, 198] on p "Adicionar R$ 26,00" at bounding box center [294, 196] width 37 height 6
type input "1"
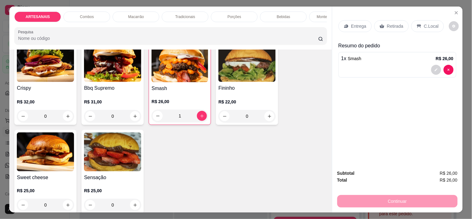
click at [204, 117] on div "1" at bounding box center [179, 115] width 57 height 12
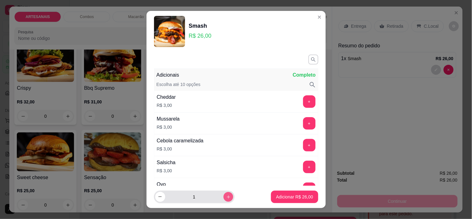
click at [223, 192] on button "increase-product-quantity" at bounding box center [228, 197] width 10 height 10
type input "2"
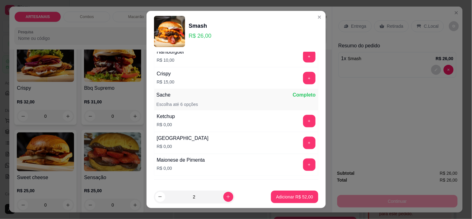
scroll to position [294, 0]
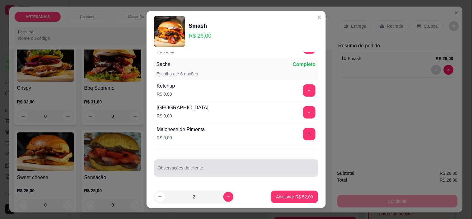
click at [227, 169] on input "Observações do cliente" at bounding box center [236, 170] width 157 height 6
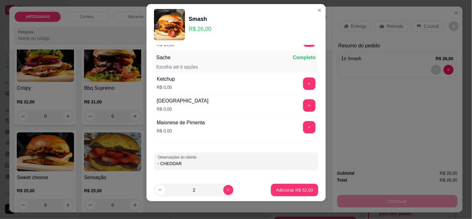
scroll to position [9, 0]
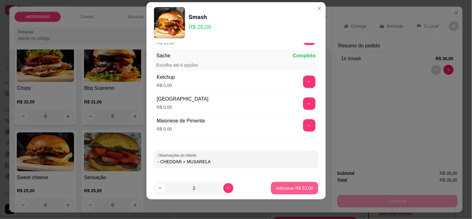
type input "- CHEDDAR + MUSARELA"
click at [298, 183] on button "Adicionar R$ 52,00" at bounding box center [294, 188] width 47 height 12
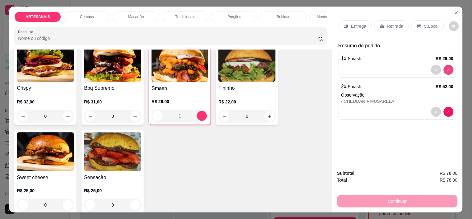
type input "0"
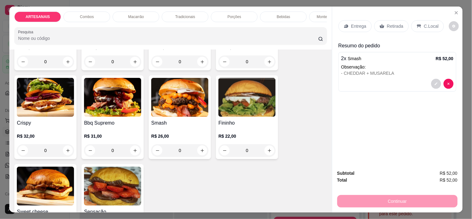
scroll to position [104, 0]
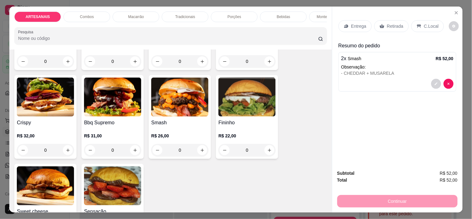
click at [263, 150] on div "0" at bounding box center [246, 150] width 57 height 12
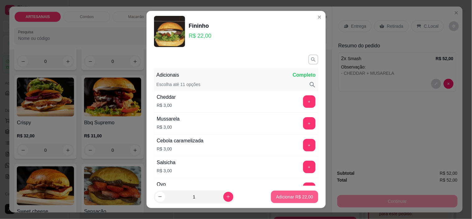
click at [276, 199] on p "Adicionar R$ 22,00" at bounding box center [294, 196] width 37 height 6
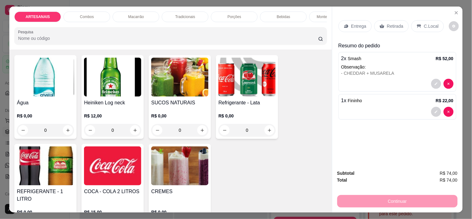
scroll to position [760, 0]
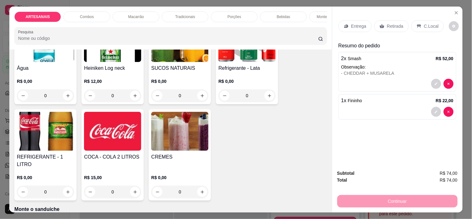
click at [202, 92] on div "0" at bounding box center [179, 95] width 57 height 12
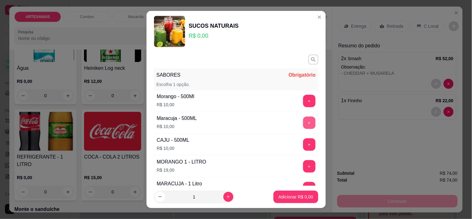
click at [303, 122] on button "+" at bounding box center [309, 122] width 12 height 12
click at [299, 195] on p "Adicionar R$ 10,00" at bounding box center [294, 196] width 36 height 6
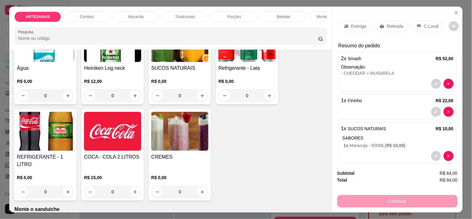
click at [60, 150] on img at bounding box center [45, 131] width 57 height 39
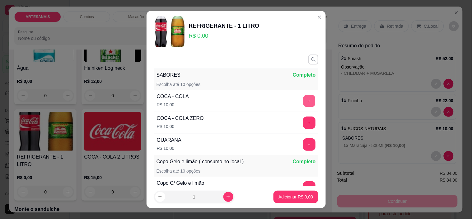
click at [303, 106] on button "+" at bounding box center [309, 101] width 12 height 12
click at [275, 100] on button "-" at bounding box center [281, 101] width 12 height 12
click at [303, 146] on button "+" at bounding box center [309, 144] width 12 height 12
click at [289, 197] on p "Adicionar R$ 10,00" at bounding box center [294, 196] width 36 height 6
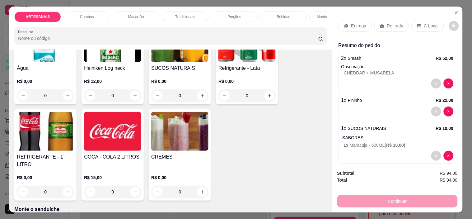
scroll to position [0, 0]
click at [433, 23] on p "C.Local" at bounding box center [431, 26] width 15 height 6
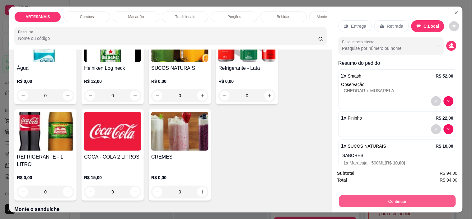
click at [425, 196] on button "Continuar" at bounding box center [397, 201] width 117 height 12
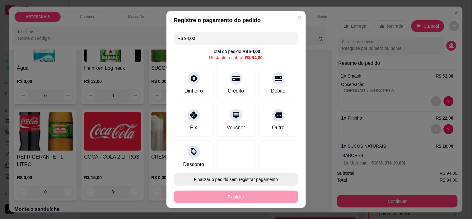
click at [257, 177] on button "Finalizar o pedido sem registrar pagamento" at bounding box center [236, 179] width 124 height 12
click at [278, 160] on button "Confirmar" at bounding box center [271, 162] width 23 height 10
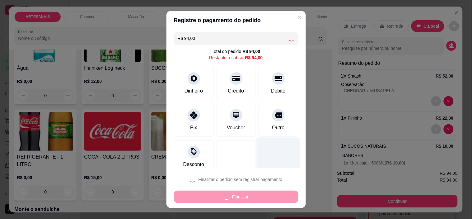
type input "0"
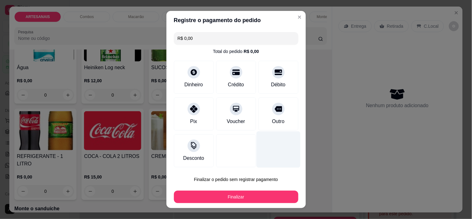
type input "R$ 0,00"
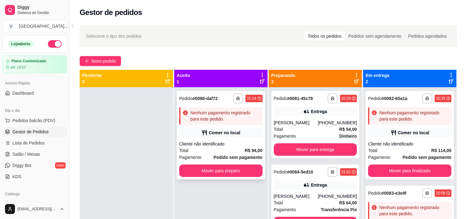
click at [215, 136] on div "Comer no local" at bounding box center [220, 132] width 83 height 9
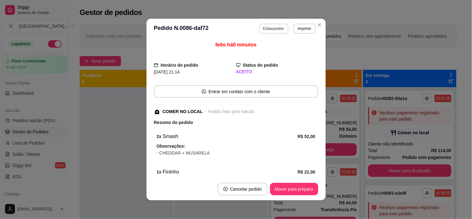
click at [271, 26] on button "Editar pedido" at bounding box center [274, 29] width 30 height 10
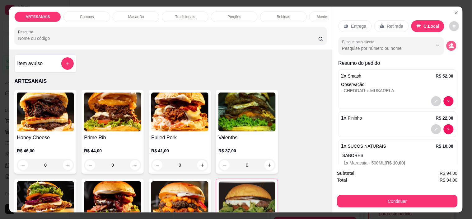
click at [446, 41] on button "decrease-product-quantity" at bounding box center [451, 46] width 10 height 10
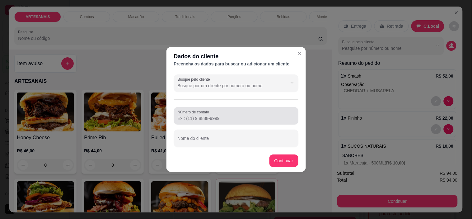
click at [188, 122] on div "Número de contato" at bounding box center [236, 115] width 124 height 17
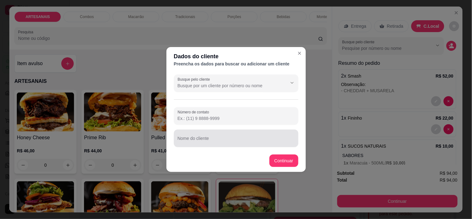
click at [197, 135] on div at bounding box center [236, 138] width 117 height 12
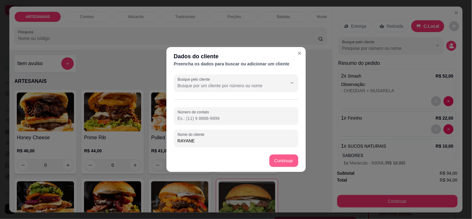
type input "RAYANE"
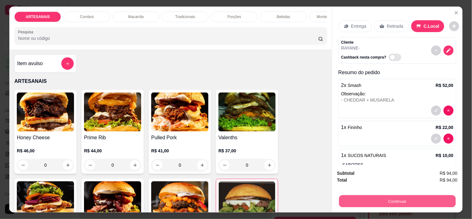
click at [427, 197] on button "Continuar" at bounding box center [397, 201] width 117 height 12
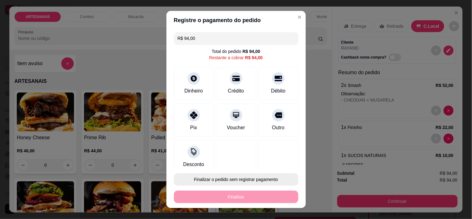
click at [221, 178] on button "Finalizar o pedido sem registrar pagamento" at bounding box center [236, 179] width 124 height 12
click at [278, 162] on button "Confirmar" at bounding box center [271, 162] width 23 height 10
type input "0"
type input "R$ 0,00"
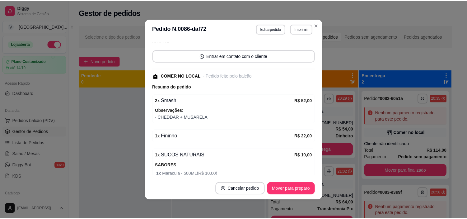
scroll to position [69, 0]
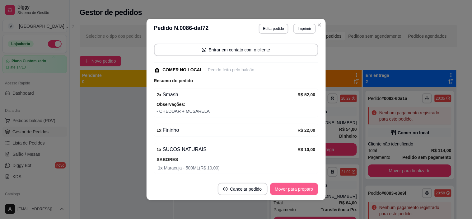
click at [305, 190] on button "Mover para preparo" at bounding box center [294, 189] width 48 height 12
click at [305, 191] on button "Mover para retirada disponível" at bounding box center [283, 189] width 69 height 12
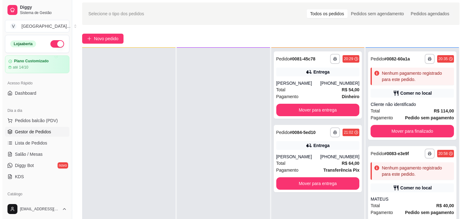
scroll to position [35, 0]
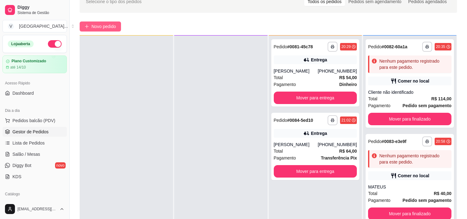
click at [114, 25] on span "Novo pedido" at bounding box center [103, 26] width 25 height 7
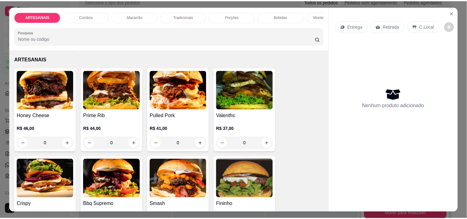
scroll to position [35, 0]
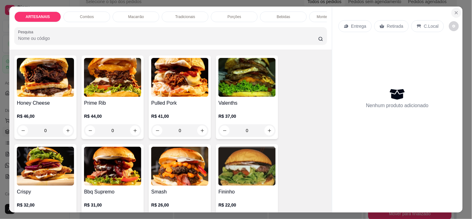
click at [454, 10] on icon "Close" at bounding box center [456, 12] width 5 height 5
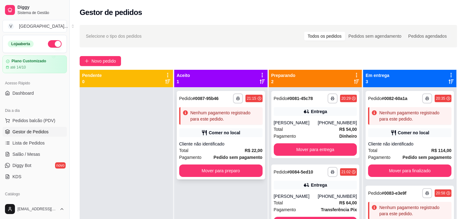
click at [211, 119] on div "Nenhum pagamento registrado para este pedido." at bounding box center [225, 115] width 70 height 12
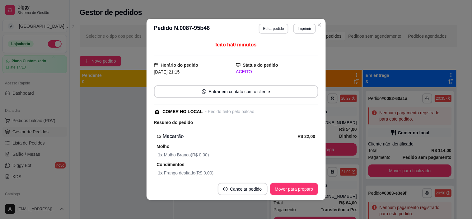
click at [276, 29] on button "Editar pedido" at bounding box center [274, 29] width 30 height 10
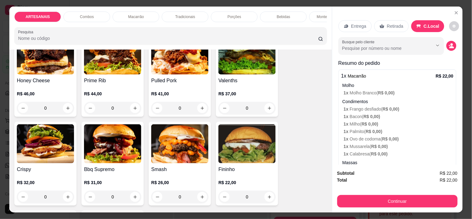
scroll to position [69, 0]
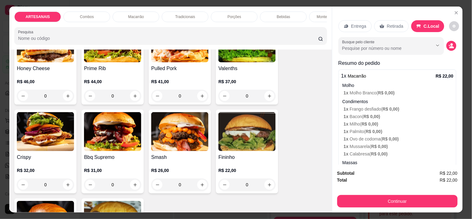
click at [201, 188] on div "0" at bounding box center [179, 184] width 57 height 12
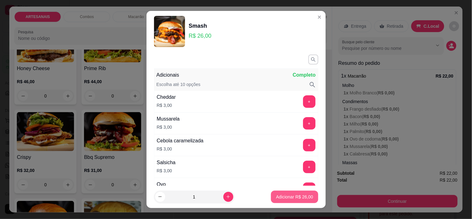
click at [289, 194] on p "Adicionar R$ 26,00" at bounding box center [294, 196] width 37 height 6
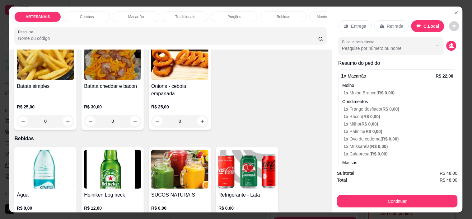
scroll to position [691, 0]
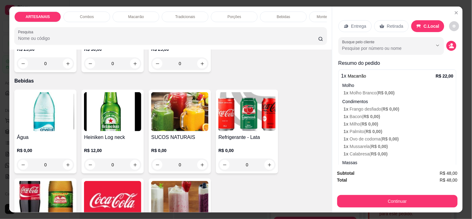
click at [198, 169] on div "0" at bounding box center [179, 164] width 57 height 12
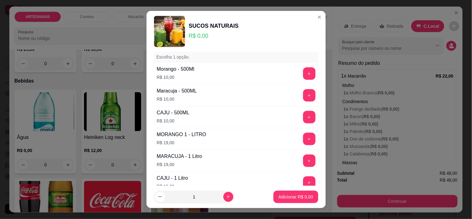
scroll to position [69, 0]
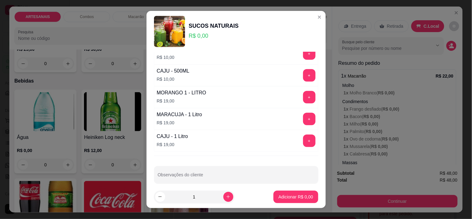
click at [303, 118] on button "+" at bounding box center [309, 119] width 12 height 12
click at [294, 198] on p "Adicionar R$ 19,00" at bounding box center [294, 196] width 37 height 6
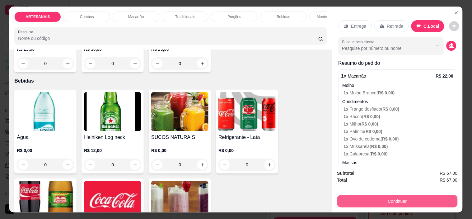
click at [426, 196] on button "Continuar" at bounding box center [397, 201] width 120 height 12
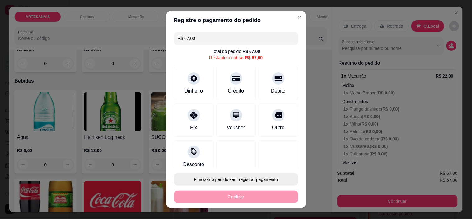
click at [247, 178] on button "Finalizar o pedido sem registrar pagamento" at bounding box center [236, 179] width 124 height 12
click at [271, 159] on button "Confirmar" at bounding box center [273, 161] width 24 height 10
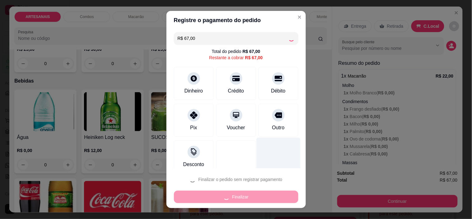
type input "0"
type input "R$ 0,00"
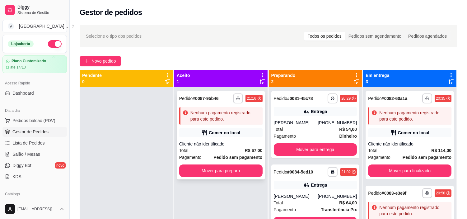
click at [225, 143] on div "Cliente não identificado" at bounding box center [220, 144] width 83 height 6
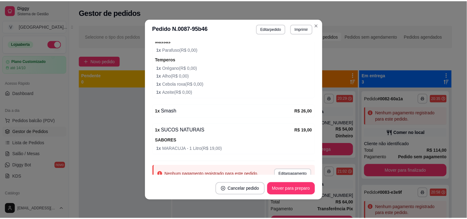
scroll to position [207, 0]
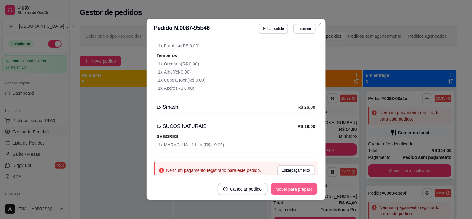
click at [294, 190] on button "Mover para preparo" at bounding box center [294, 189] width 47 height 12
click at [294, 190] on button "Mover para retirada disponível" at bounding box center [283, 189] width 69 height 12
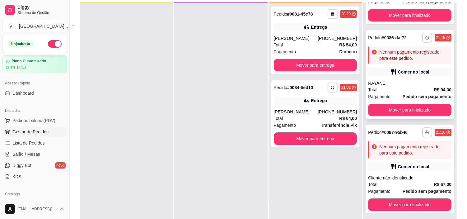
scroll to position [69, 0]
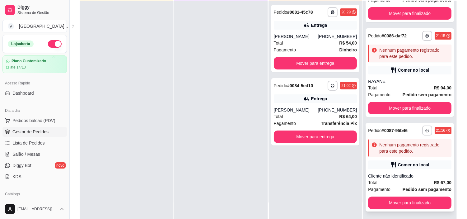
click at [420, 182] on div "Total R$ 67,00" at bounding box center [409, 182] width 83 height 7
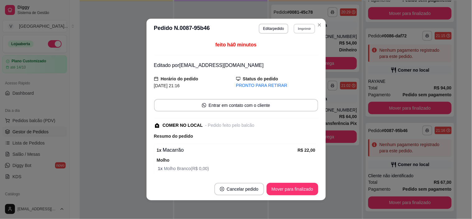
click at [299, 26] on button "Imprimir" at bounding box center [304, 29] width 21 height 10
click at [296, 54] on button "IMPRESSORA" at bounding box center [291, 51] width 45 height 10
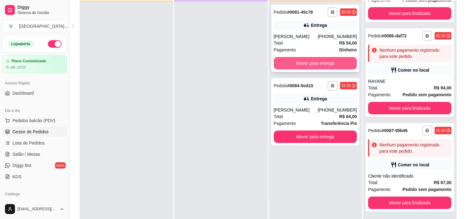
click at [314, 62] on button "Mover para entrega" at bounding box center [315, 63] width 83 height 12
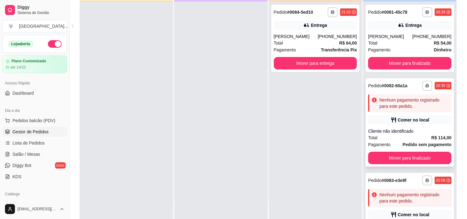
scroll to position [0, 0]
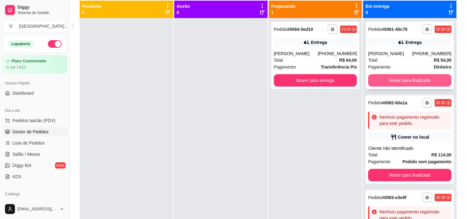
click at [428, 81] on button "Mover para finalizado" at bounding box center [409, 80] width 83 height 12
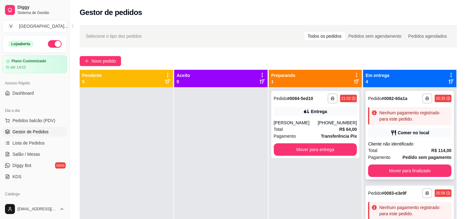
click at [418, 140] on div "**********" at bounding box center [409, 135] width 88 height 88
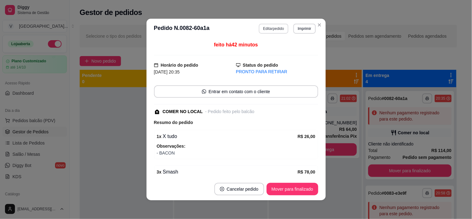
click at [269, 29] on button "Editar pedido" at bounding box center [274, 29] width 30 height 10
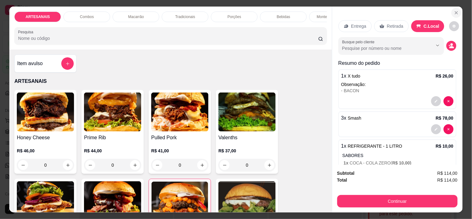
click at [455, 8] on button "Close" at bounding box center [456, 13] width 10 height 10
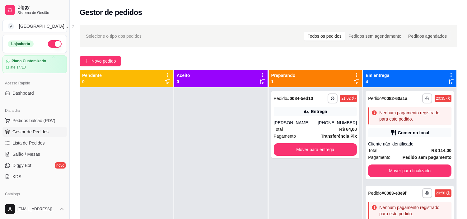
click at [107, 55] on div "**********" at bounding box center [268, 158] width 397 height 275
click at [109, 61] on span "Novo pedido" at bounding box center [103, 61] width 25 height 7
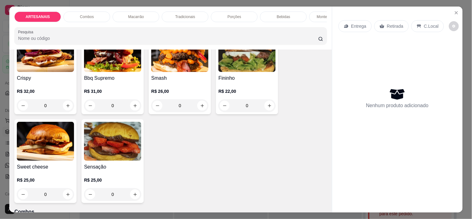
scroll to position [69, 0]
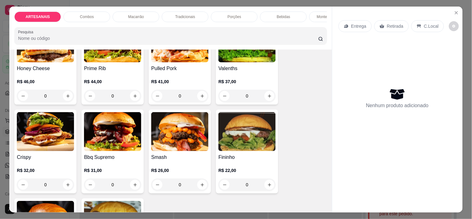
click at [272, 184] on div "0" at bounding box center [246, 184] width 57 height 12
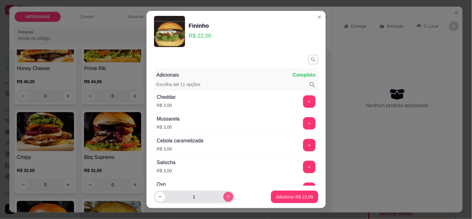
click at [226, 198] on icon "increase-product-quantity" at bounding box center [228, 196] width 5 height 5
type input "3"
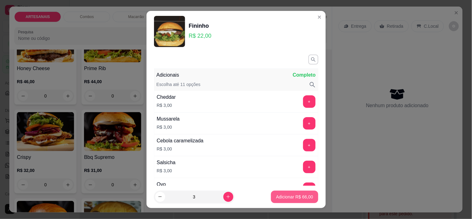
click at [303, 197] on p "Adicionar R$ 66,00" at bounding box center [294, 196] width 37 height 6
type input "3"
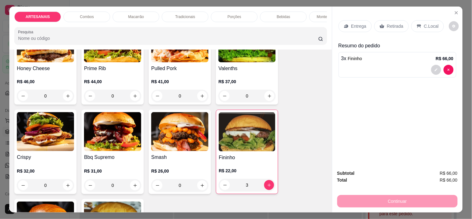
click at [431, 67] on button "decrease-product-quantity" at bounding box center [436, 70] width 10 height 10
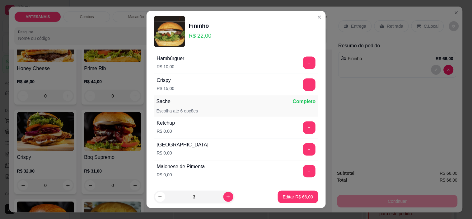
scroll to position [294, 0]
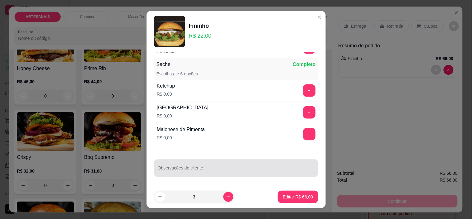
click at [211, 166] on div at bounding box center [236, 168] width 157 height 12
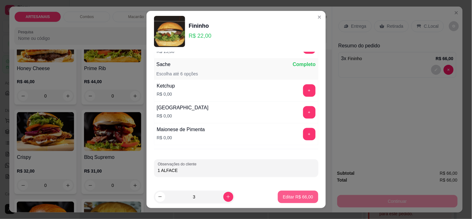
type input "1 ALFACE"
click at [283, 196] on p "Editar R$ 66,00" at bounding box center [297, 196] width 29 height 6
type input "0"
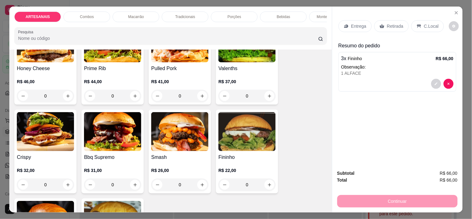
click at [130, 187] on div "0" at bounding box center [112, 184] width 57 height 12
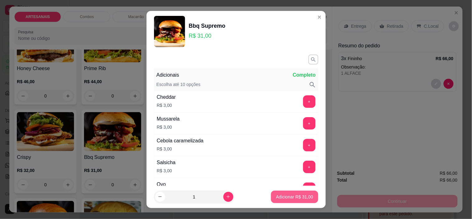
click at [278, 195] on p "Adicionar R$ 31,00" at bounding box center [294, 196] width 37 height 6
type input "1"
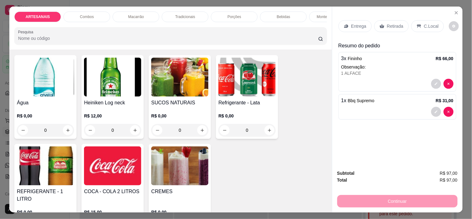
scroll to position [760, 0]
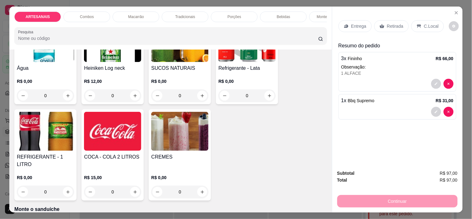
click at [131, 187] on div "0" at bounding box center [112, 191] width 57 height 12
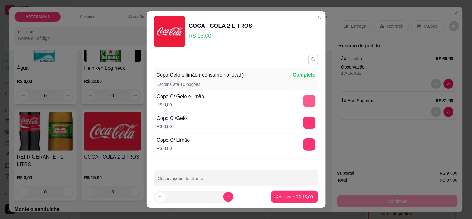
click at [303, 101] on button "+" at bounding box center [309, 101] width 12 height 12
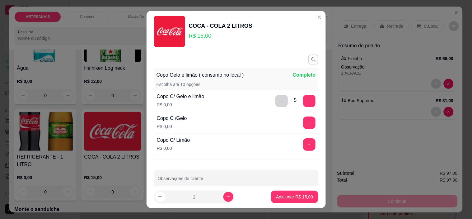
click at [301, 198] on p "Adicionar R$ 15,00" at bounding box center [294, 196] width 37 height 6
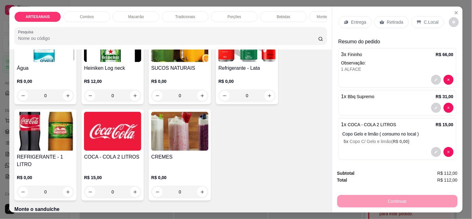
scroll to position [8, 0]
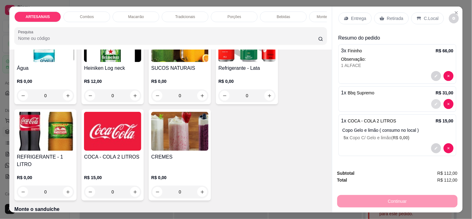
click at [431, 99] on button "decrease-product-quantity" at bounding box center [436, 104] width 10 height 10
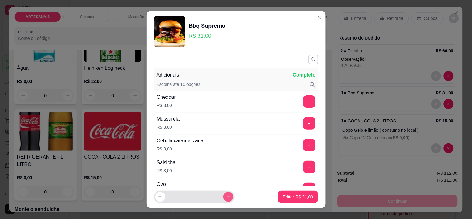
click at [224, 192] on div "1" at bounding box center [194, 196] width 78 height 12
type input "2"
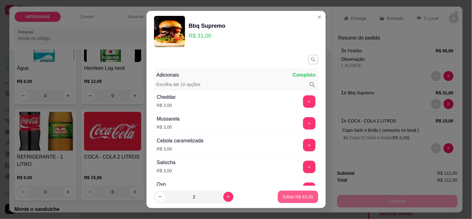
click at [296, 191] on button "Editar R$ 62,00" at bounding box center [298, 196] width 40 height 12
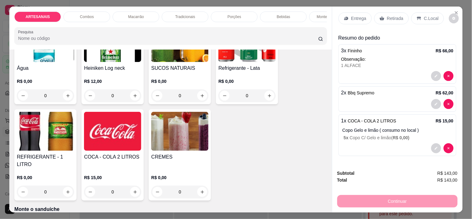
click at [424, 12] on div "C.Local" at bounding box center [427, 18] width 33 height 12
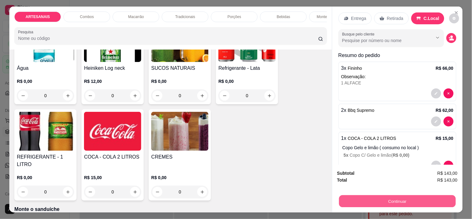
click at [440, 198] on button "Continuar" at bounding box center [397, 201] width 117 height 12
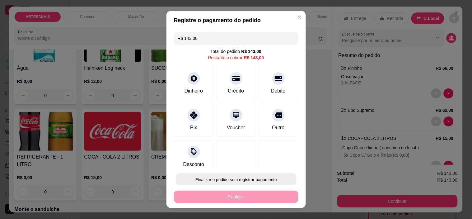
click at [197, 177] on button "Finalizar o pedido sem registrar pagamento" at bounding box center [236, 179] width 121 height 12
click at [266, 160] on button "Confirmar" at bounding box center [271, 162] width 23 height 10
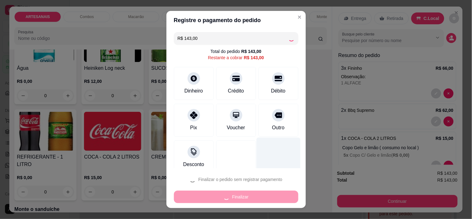
type input "0"
type input "R$ 0,00"
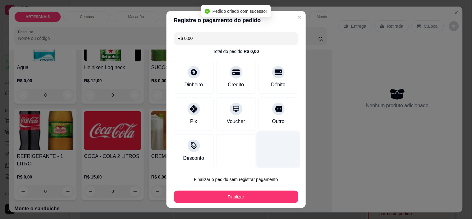
scroll to position [759, 0]
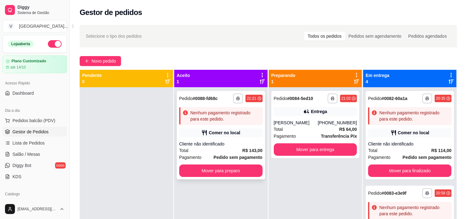
click at [235, 149] on div "Total R$ 143,00" at bounding box center [220, 150] width 83 height 7
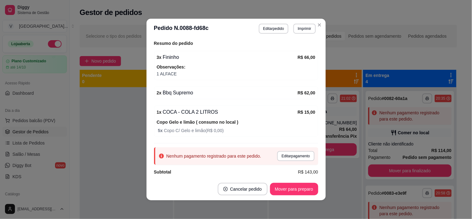
scroll to position [86, 0]
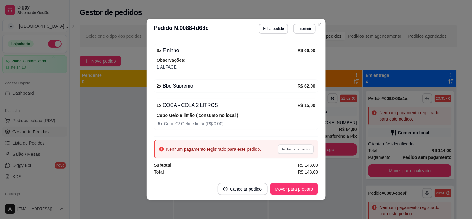
click at [288, 152] on button "Editar pagamento" at bounding box center [296, 149] width 36 height 10
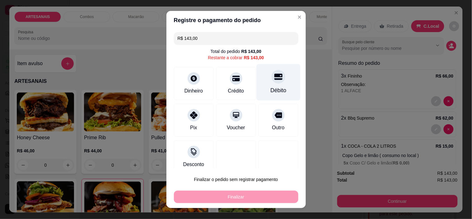
click at [267, 85] on div "Débito" at bounding box center [278, 82] width 44 height 36
type input "R$ 0,00"
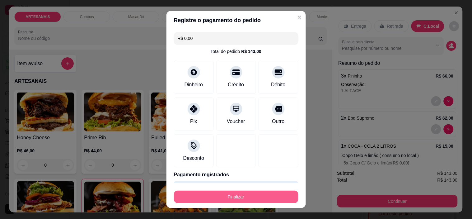
click at [249, 197] on button "Finalizar" at bounding box center [236, 196] width 124 height 12
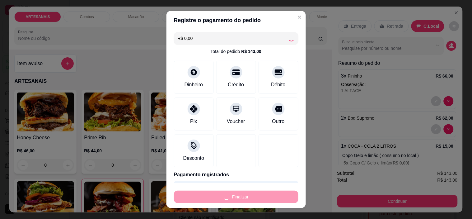
type input "0"
type input "-R$ 143,00"
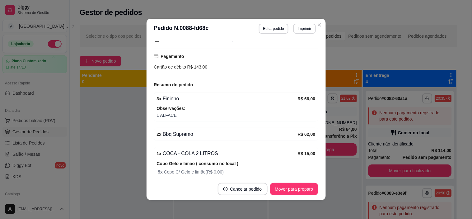
scroll to position [114, 0]
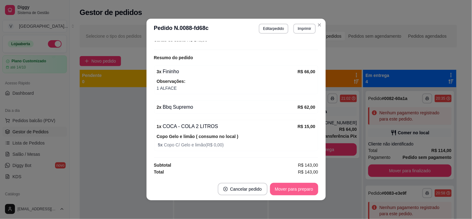
click at [285, 183] on button "Mover para preparo" at bounding box center [294, 189] width 48 height 12
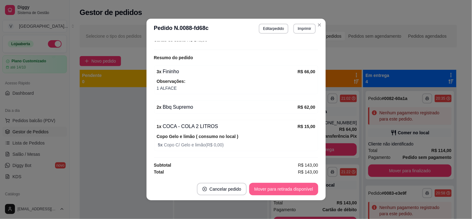
click at [295, 190] on button "Mover para retirada disponível" at bounding box center [283, 189] width 69 height 12
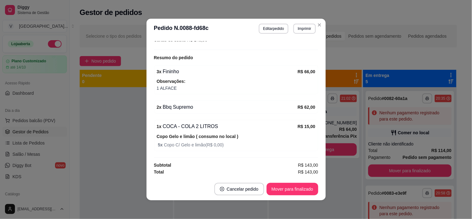
click at [300, 187] on button "Mover para finalizado" at bounding box center [292, 189] width 52 height 12
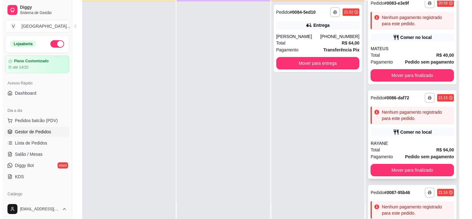
scroll to position [165, 0]
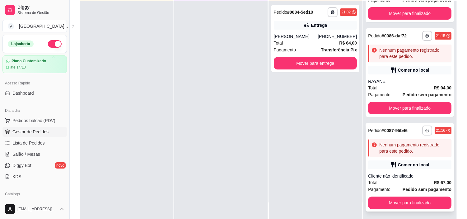
click at [419, 155] on div "Nenhum pagamento registrado para este pedido." at bounding box center [409, 147] width 83 height 17
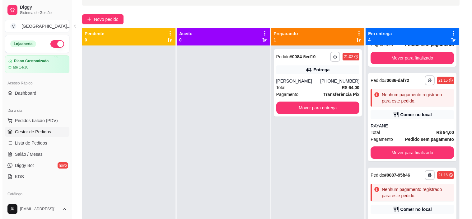
scroll to position [0, 0]
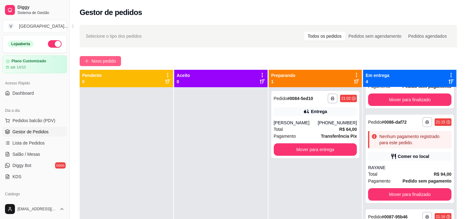
click at [107, 62] on span "Novo pedido" at bounding box center [103, 61] width 25 height 7
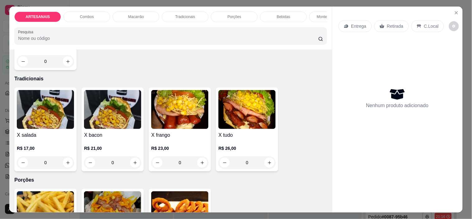
scroll to position [483, 0]
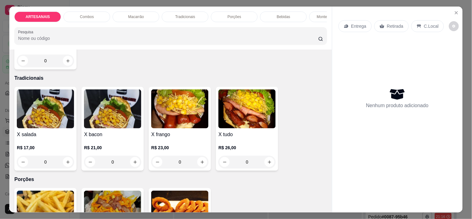
click at [66, 163] on div "0" at bounding box center [45, 161] width 57 height 12
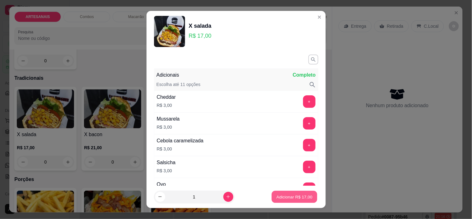
click at [278, 195] on p "Adicionar R$ 17,00" at bounding box center [294, 196] width 36 height 6
type input "1"
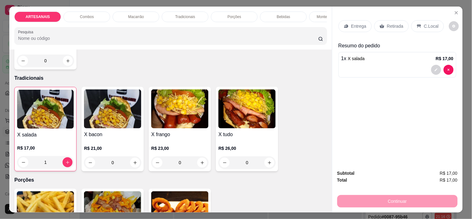
click at [266, 169] on div "0" at bounding box center [246, 162] width 57 height 12
click at [286, 195] on p "Adicionar R$ 26,00" at bounding box center [294, 196] width 37 height 6
type input "1"
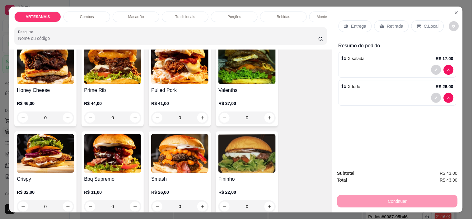
scroll to position [104, 0]
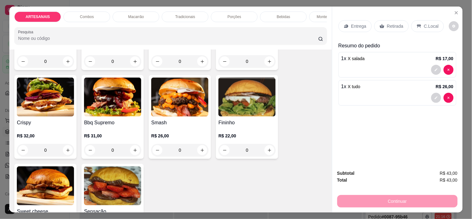
click at [272, 153] on div "0" at bounding box center [246, 150] width 57 height 12
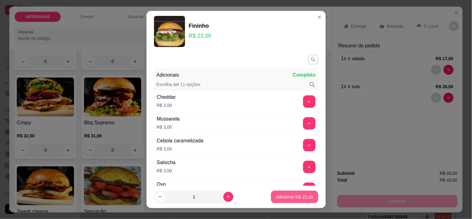
click at [288, 192] on button "Adicionar R$ 22,00" at bounding box center [294, 196] width 47 height 12
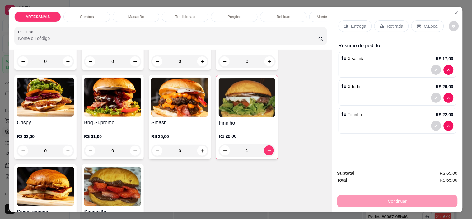
click at [266, 156] on div "1" at bounding box center [247, 150] width 57 height 12
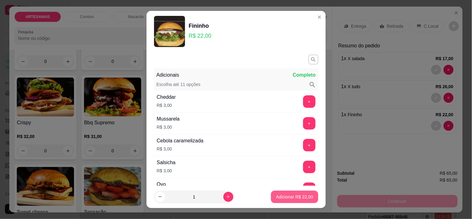
click at [287, 197] on p "Adicionar R$ 22,00" at bounding box center [294, 196] width 37 height 6
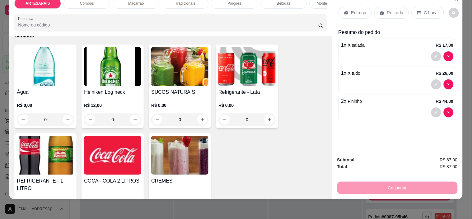
scroll to position [760, 0]
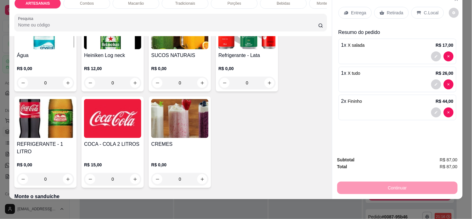
click at [202, 81] on div "0" at bounding box center [179, 82] width 57 height 12
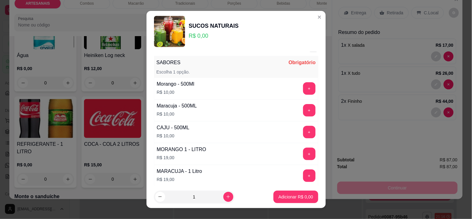
scroll to position [0, 0]
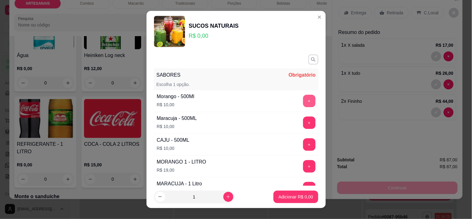
click at [303, 101] on button "+" at bounding box center [309, 101] width 12 height 12
click at [306, 194] on button "Adicionar R$ 10,00" at bounding box center [294, 196] width 47 height 12
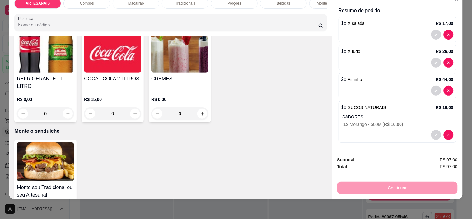
scroll to position [791, 0]
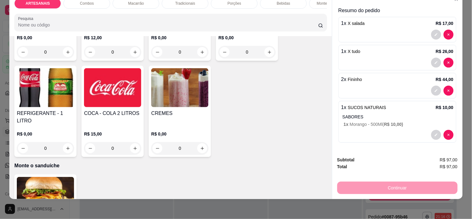
click at [64, 142] on div "0" at bounding box center [45, 148] width 57 height 12
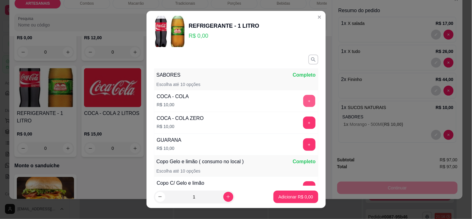
click at [303, 100] on button "+" at bounding box center [309, 101] width 12 height 12
click at [297, 194] on p "Adicionar R$ 10,00" at bounding box center [294, 196] width 36 height 6
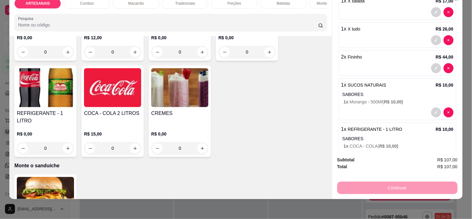
scroll to position [66, 0]
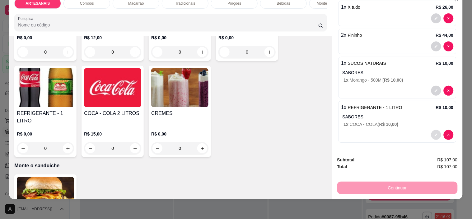
click at [425, 135] on div "1 x REFRIGERANTE - 1 LITRO R$ 10,00 SABORES 1 x COCA - COLA ( R$ 10,00 )" at bounding box center [397, 122] width 118 height 42
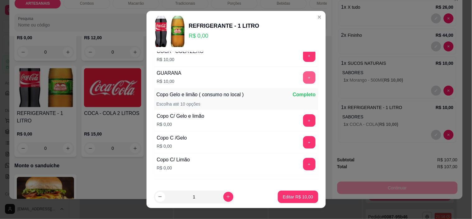
scroll to position [69, 0]
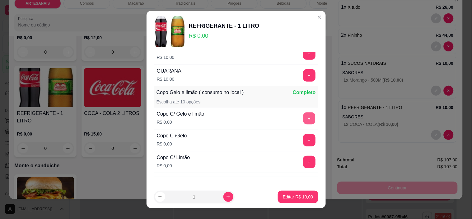
click at [303, 118] on button "+" at bounding box center [309, 118] width 12 height 12
click at [293, 198] on p "Editar R$ 10,00" at bounding box center [298, 196] width 30 height 6
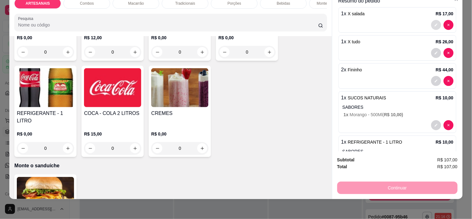
scroll to position [0, 0]
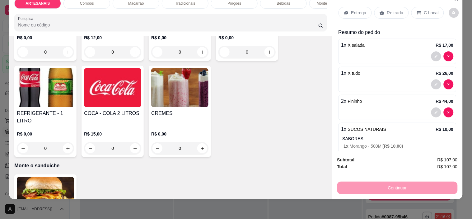
click at [431, 10] on p "C.Local" at bounding box center [431, 13] width 15 height 6
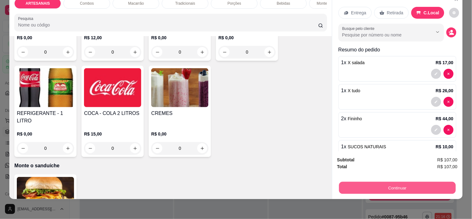
click at [431, 184] on button "Continuar" at bounding box center [397, 188] width 117 height 12
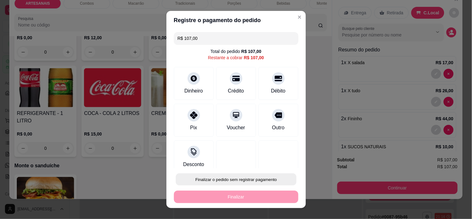
click at [266, 179] on button "Finalizar o pedido sem registrar pagamento" at bounding box center [236, 179] width 121 height 12
click at [281, 161] on button "Confirmar" at bounding box center [272, 161] width 22 height 9
type input "0"
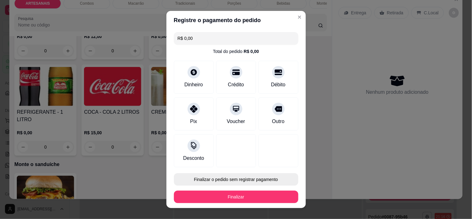
type input "R$ 0,00"
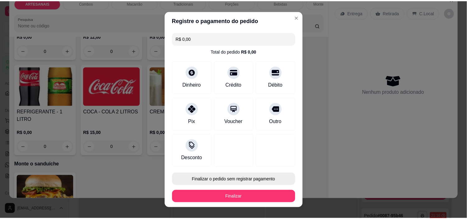
scroll to position [789, 0]
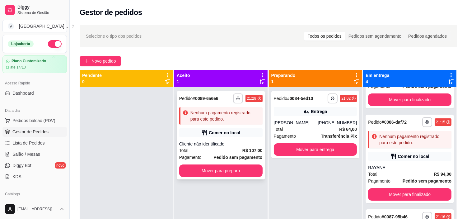
click at [243, 134] on div "Comer no local" at bounding box center [220, 132] width 83 height 9
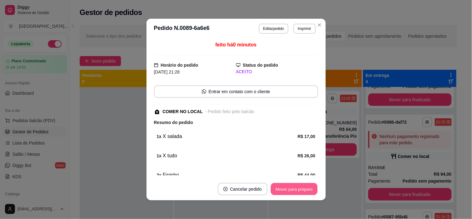
click at [287, 184] on button "Mover para preparo" at bounding box center [294, 189] width 47 height 12
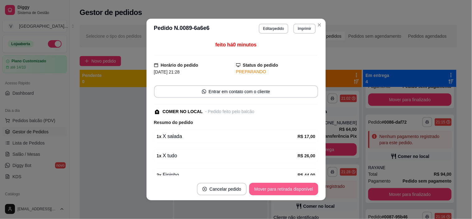
click at [308, 189] on button "Mover para retirada disponível" at bounding box center [283, 189] width 69 height 12
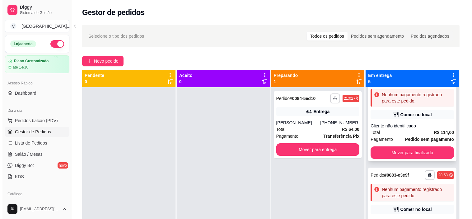
scroll to position [35, 0]
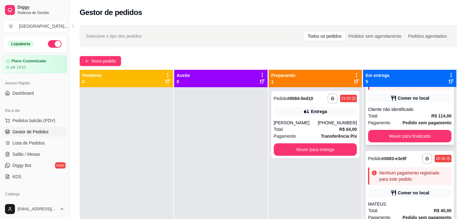
click at [407, 153] on div "**********" at bounding box center [409, 158] width 83 height 10
click at [396, 109] on div "Cliente não identificado" at bounding box center [409, 109] width 83 height 6
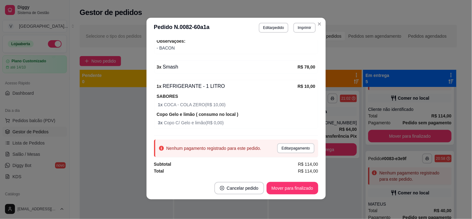
scroll to position [1, 0]
click at [302, 190] on button "Mover para finalizado" at bounding box center [292, 187] width 52 height 12
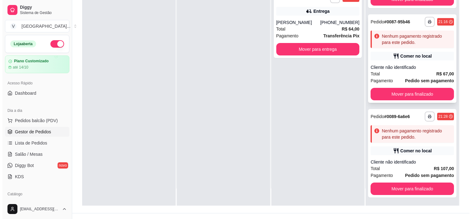
scroll to position [95, 0]
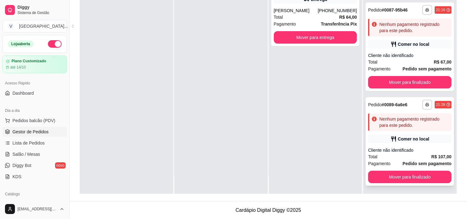
click at [413, 154] on div "Total R$ 107,00" at bounding box center [409, 156] width 83 height 7
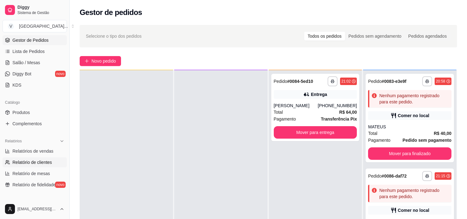
scroll to position [104, 0]
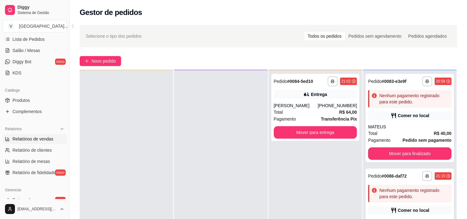
click at [47, 140] on span "Relatórios de vendas" at bounding box center [32, 139] width 41 height 6
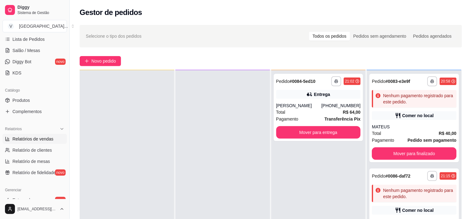
select select "ALL"
select select "0"
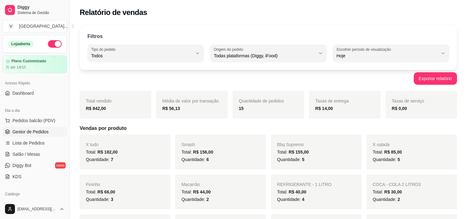
click at [30, 129] on span "Gestor de Pedidos" at bounding box center [30, 131] width 36 height 6
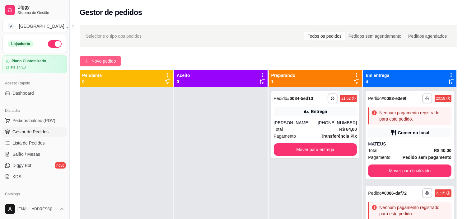
click at [110, 58] on span "Novo pedido" at bounding box center [103, 61] width 25 height 7
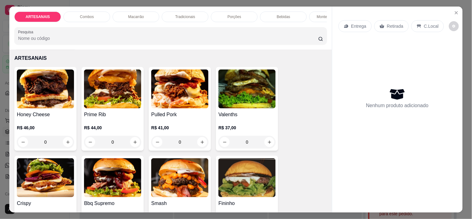
scroll to position [35, 0]
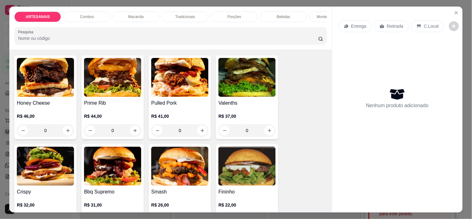
click at [132, 134] on div "0" at bounding box center [112, 130] width 57 height 12
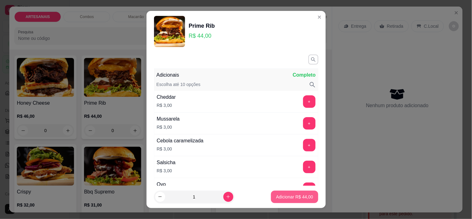
click at [299, 200] on button "Adicionar R$ 44,00" at bounding box center [294, 196] width 47 height 12
type input "1"
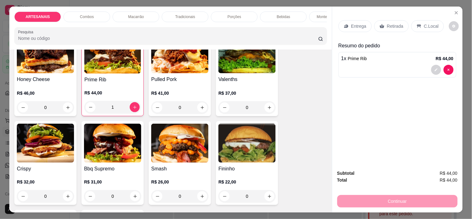
scroll to position [69, 0]
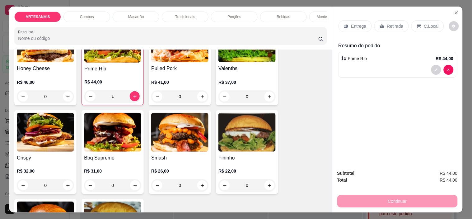
click at [134, 185] on div "0" at bounding box center [112, 185] width 57 height 12
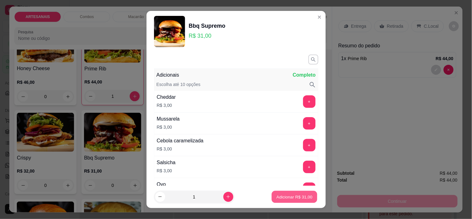
click at [276, 197] on p "Adicionar R$ 31,00" at bounding box center [294, 196] width 36 height 6
type input "1"
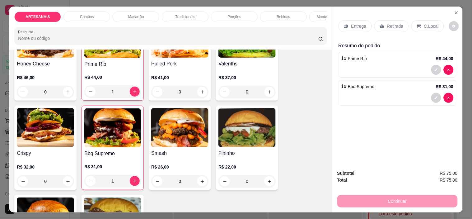
scroll to position [104, 0]
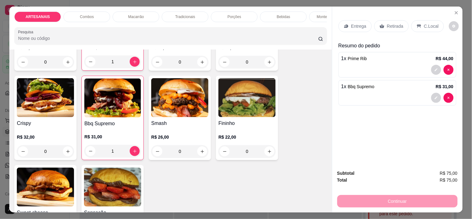
click at [200, 151] on div "0" at bounding box center [179, 151] width 57 height 12
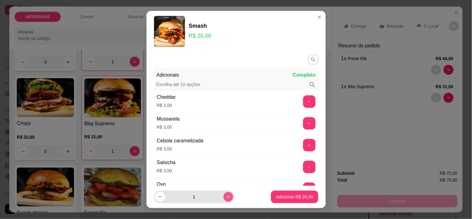
click at [223, 192] on button "increase-product-quantity" at bounding box center [228, 197] width 10 height 10
type input "2"
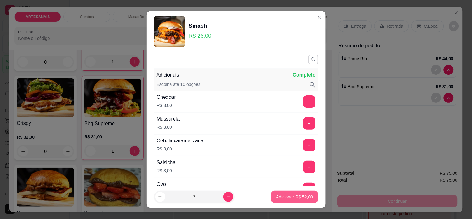
click at [276, 194] on p "Adicionar R$ 52,00" at bounding box center [294, 196] width 37 height 6
type input "2"
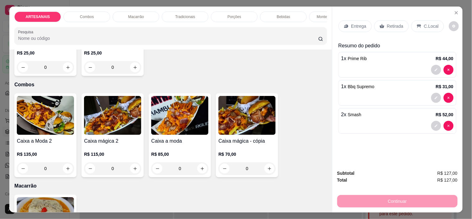
scroll to position [16, 0]
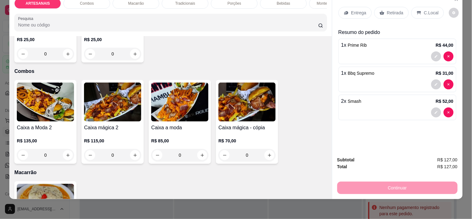
click at [412, 7] on div "C.Local" at bounding box center [427, 13] width 33 height 12
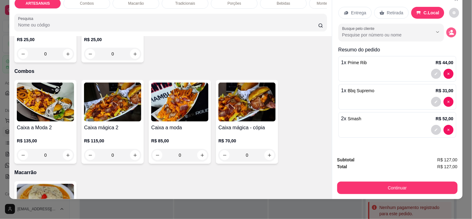
click at [449, 33] on icon "decrease-product-quantity" at bounding box center [451, 34] width 5 height 2
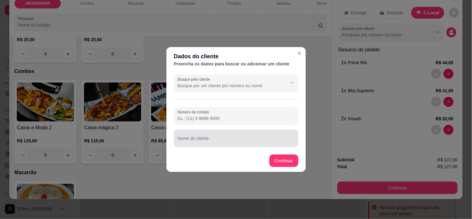
click at [220, 137] on div at bounding box center [236, 138] width 117 height 12
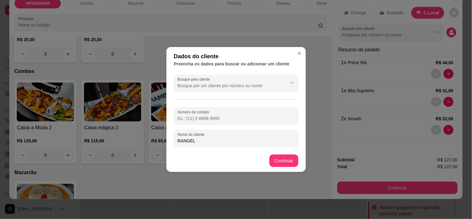
type input "RANGEL"
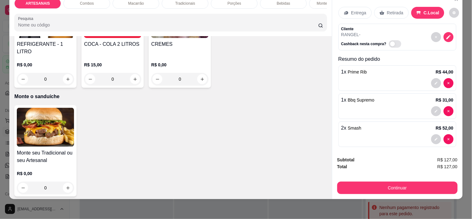
scroll to position [756, 0]
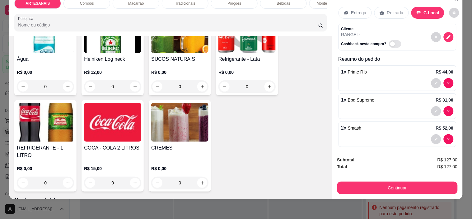
click at [197, 71] on p "R$ 0,00" at bounding box center [179, 72] width 57 height 6
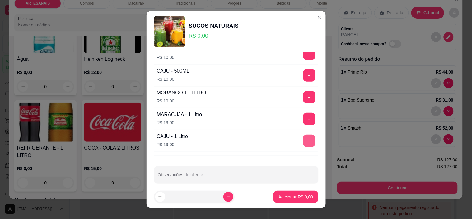
scroll to position [76, 0]
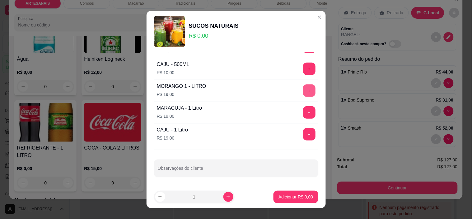
click at [303, 90] on button "+" at bounding box center [309, 90] width 12 height 12
click at [298, 195] on p "Adicionar R$ 19,00" at bounding box center [294, 196] width 37 height 6
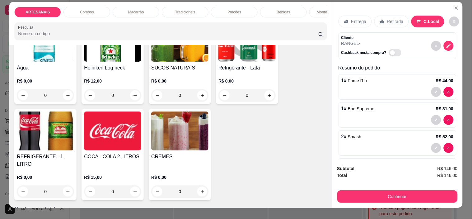
scroll to position [0, 0]
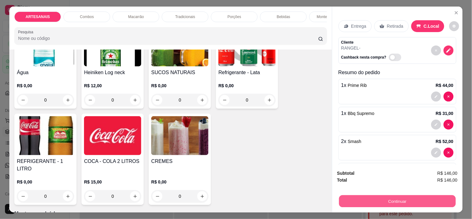
click at [406, 198] on button "Continuar" at bounding box center [397, 201] width 117 height 12
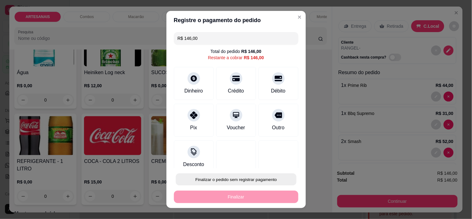
click at [252, 177] on button "Finalizar o pedido sem registrar pagamento" at bounding box center [236, 179] width 121 height 12
click at [278, 161] on button "Confirmar" at bounding box center [271, 161] width 22 height 9
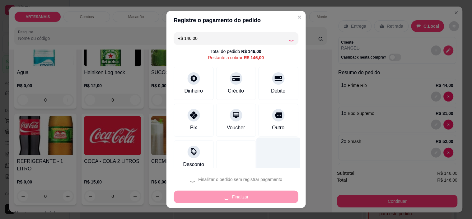
type input "0"
type input "R$ 0,00"
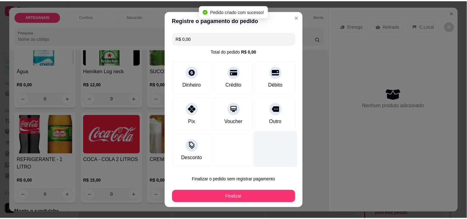
scroll to position [755, 0]
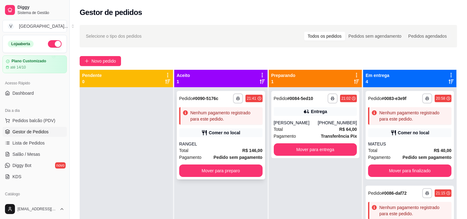
click at [231, 148] on div "Total R$ 146,00" at bounding box center [220, 150] width 83 height 7
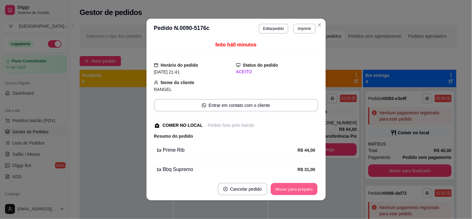
click at [296, 187] on button "Mover para preparo" at bounding box center [294, 189] width 47 height 12
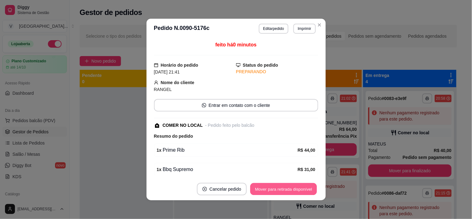
click at [305, 190] on button "Mover para retirada disponível" at bounding box center [283, 189] width 67 height 12
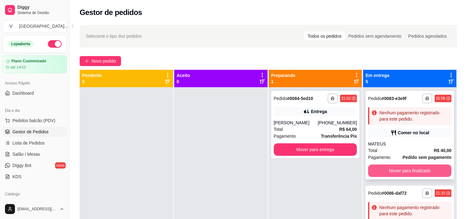
click at [420, 171] on button "Mover para finalizado" at bounding box center [409, 170] width 83 height 12
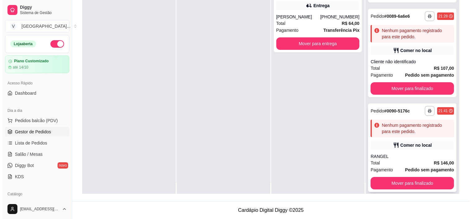
scroll to position [17, 0]
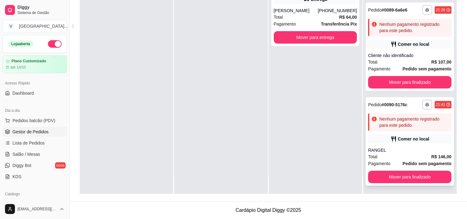
click at [398, 136] on div "Comer no local" at bounding box center [413, 139] width 31 height 6
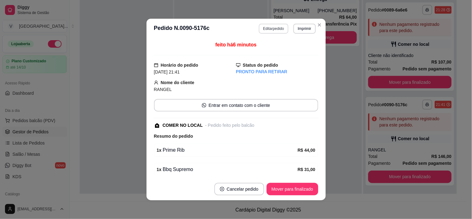
click at [275, 26] on button "Editar pedido" at bounding box center [274, 29] width 30 height 10
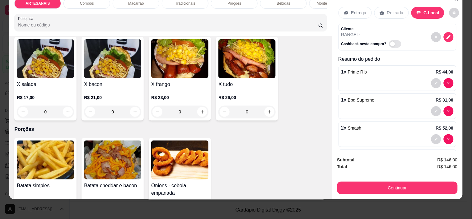
scroll to position [518, 0]
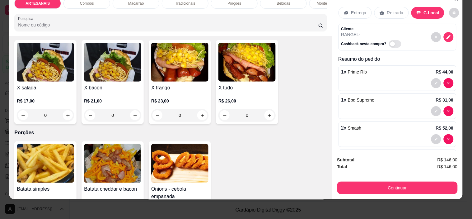
click at [197, 115] on div "0" at bounding box center [179, 115] width 57 height 12
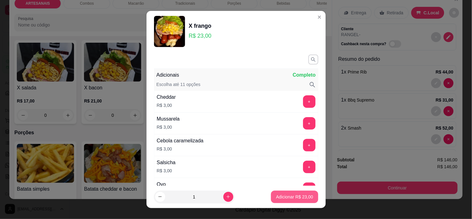
click at [303, 197] on p "Adicionar R$ 23,00" at bounding box center [294, 196] width 37 height 6
type input "1"
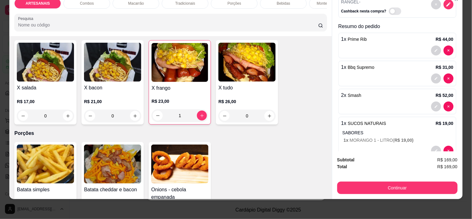
scroll to position [76, 0]
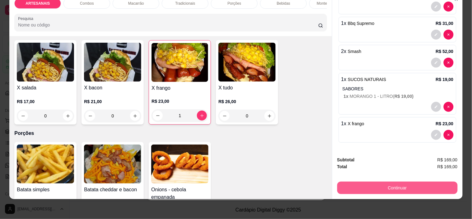
click at [408, 185] on button "Continuar" at bounding box center [397, 187] width 120 height 12
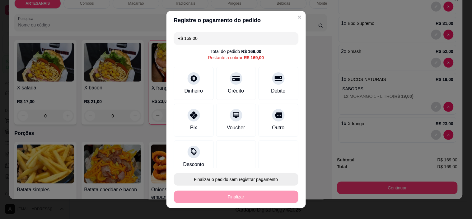
click at [243, 174] on button "Finalizar o pedido sem registrar pagamento" at bounding box center [236, 179] width 124 height 12
click at [266, 162] on button "Confirmar" at bounding box center [271, 162] width 23 height 10
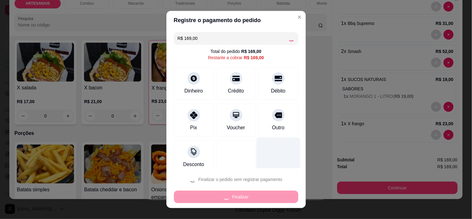
type input "0"
type input "R$ 0,00"
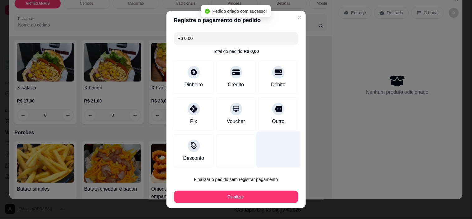
scroll to position [71, 0]
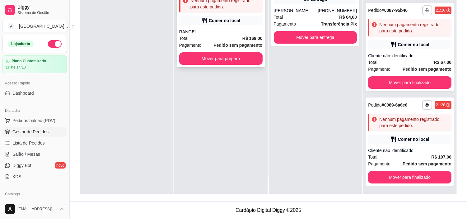
click at [203, 27] on div "**********" at bounding box center [221, 23] width 88 height 88
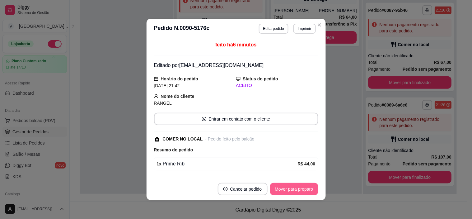
click at [283, 187] on button "Mover para preparo" at bounding box center [294, 189] width 48 height 12
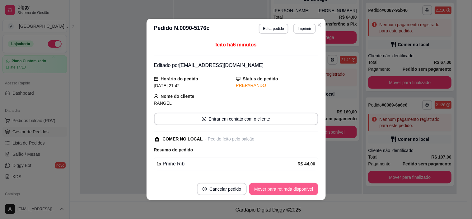
click at [297, 190] on button "Mover para retirada disponível" at bounding box center [283, 189] width 69 height 12
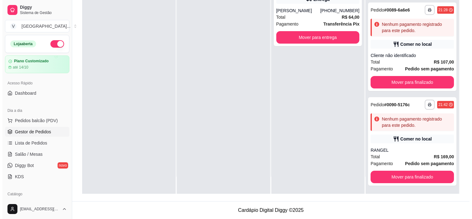
scroll to position [0, 0]
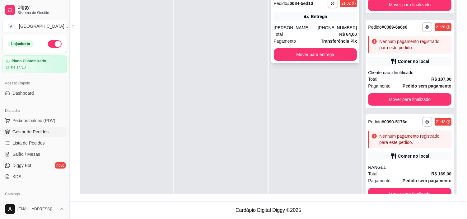
click at [310, 27] on div "[PERSON_NAME]" at bounding box center [296, 28] width 44 height 6
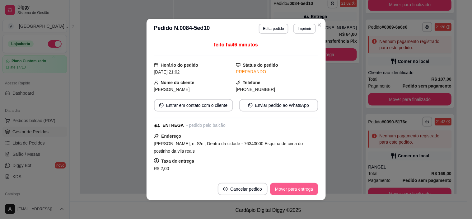
click at [298, 187] on button "Mover para entrega" at bounding box center [294, 189] width 48 height 12
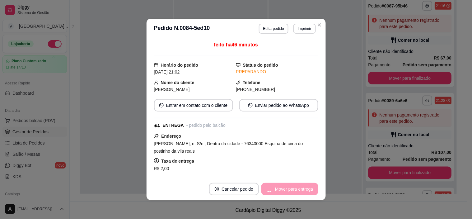
scroll to position [238, 0]
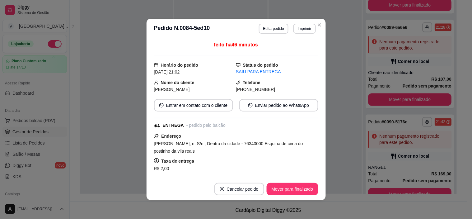
click at [310, 188] on button "Mover para finalizado" at bounding box center [292, 189] width 52 height 12
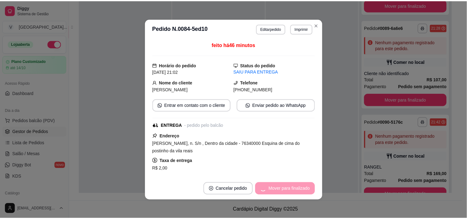
scroll to position [165, 0]
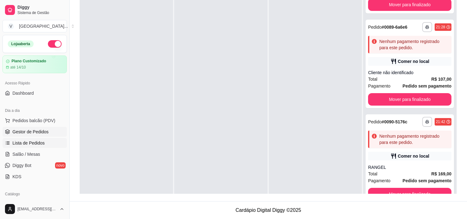
click at [34, 142] on span "Lista de Pedidos" at bounding box center [28, 143] width 32 height 6
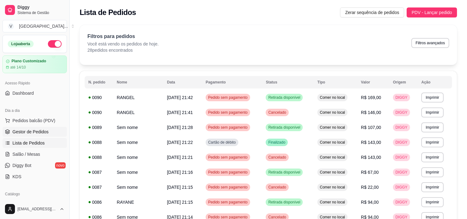
click at [30, 128] on span "Gestor de Pedidos" at bounding box center [30, 131] width 36 height 6
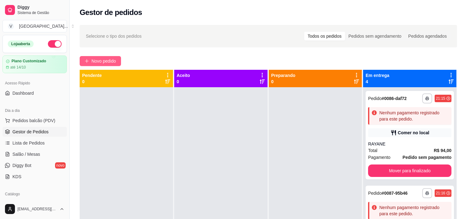
click at [116, 61] on span "Novo pedido" at bounding box center [103, 61] width 25 height 7
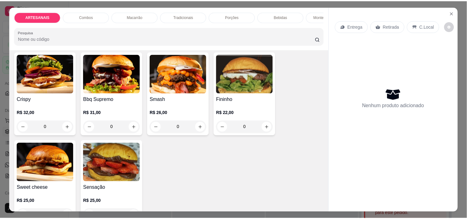
scroll to position [138, 0]
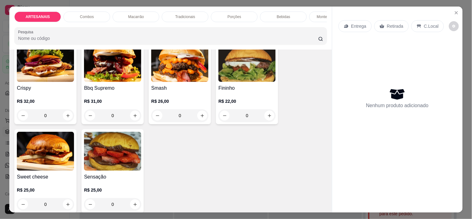
click at [132, 122] on div "0" at bounding box center [112, 115] width 57 height 12
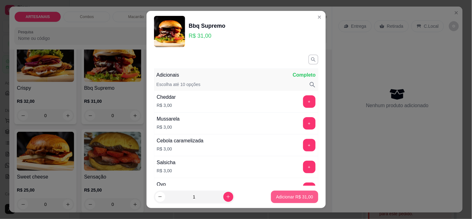
click at [293, 197] on p "Adicionar R$ 31,00" at bounding box center [294, 196] width 37 height 6
type input "1"
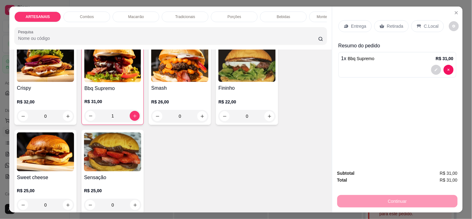
click at [399, 23] on p "Retirada" at bounding box center [395, 26] width 16 height 6
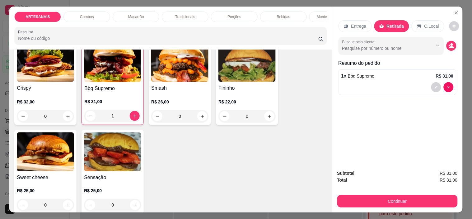
click at [446, 43] on button "decrease-product-quantity" at bounding box center [451, 46] width 10 height 10
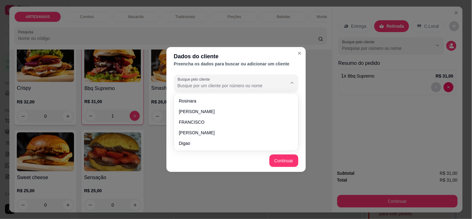
click at [219, 87] on input "Busque pelo cliente" at bounding box center [227, 85] width 99 height 6
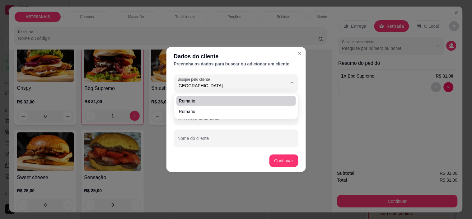
click at [217, 99] on span "Romario" at bounding box center [233, 101] width 108 height 6
type input "Romario"
type input "[PHONE_NUMBER]"
type input "Romario"
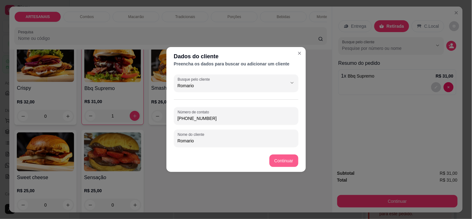
type input "Romario"
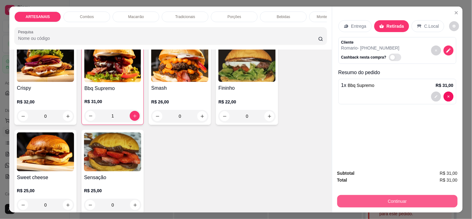
click at [409, 200] on button "Continuar" at bounding box center [397, 201] width 120 height 12
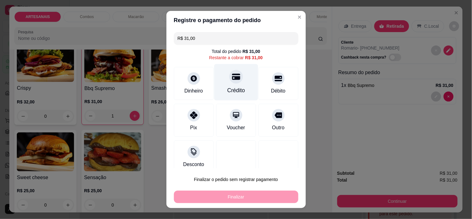
drag, startPoint x: 225, startPoint y: 88, endPoint x: 231, endPoint y: 91, distance: 7.0
click at [227, 88] on div "Crédito" at bounding box center [236, 90] width 18 height 8
type input "R$ 0,00"
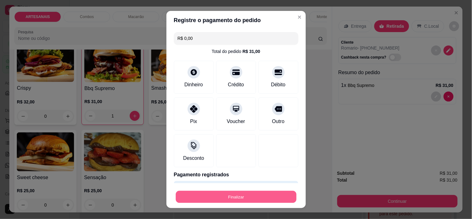
click at [280, 192] on button "Finalizar" at bounding box center [236, 196] width 121 height 12
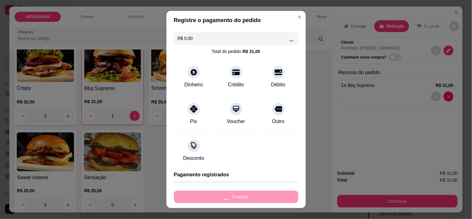
type input "0"
type input "-R$ 31,00"
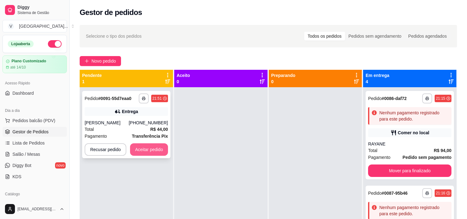
click at [159, 146] on button "Aceitar pedido" at bounding box center [149, 149] width 38 height 12
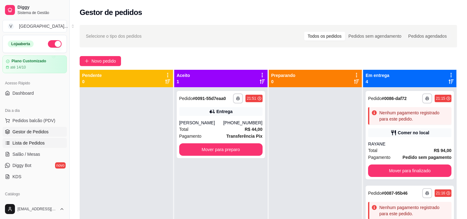
click at [20, 141] on span "Lista de Pedidos" at bounding box center [28, 143] width 32 height 6
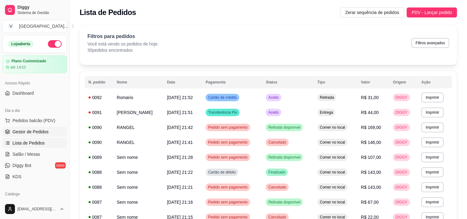
click at [35, 131] on span "Gestor de Pedidos" at bounding box center [30, 131] width 36 height 6
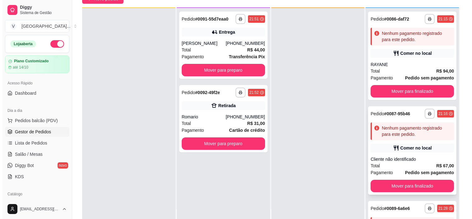
scroll to position [69, 0]
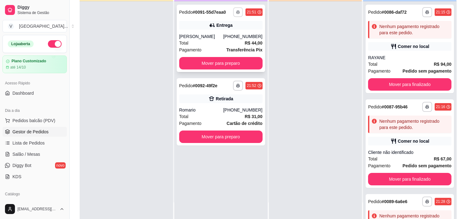
click at [235, 16] on button "button" at bounding box center [238, 12] width 10 height 10
click at [207, 7] on div "**********" at bounding box center [220, 12] width 83 height 10
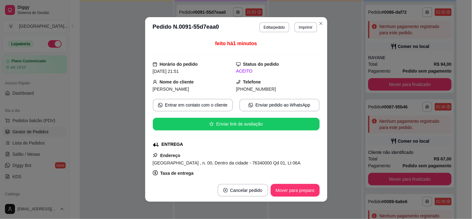
click at [203, 39] on div "feito há 1 minutos Horário do pedido [DATE] 21:51 Status do pedido ACEITO Nome …" at bounding box center [236, 107] width 182 height 141
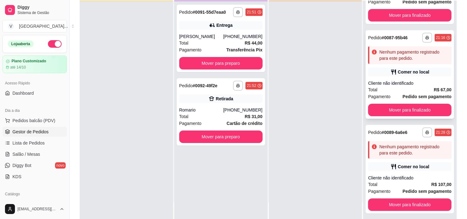
click at [411, 69] on div "Comer no local" at bounding box center [413, 72] width 31 height 6
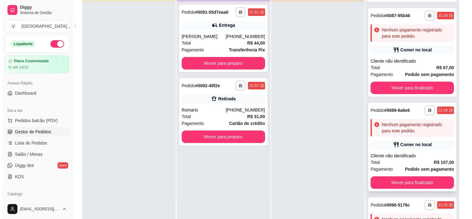
scroll to position [104, 0]
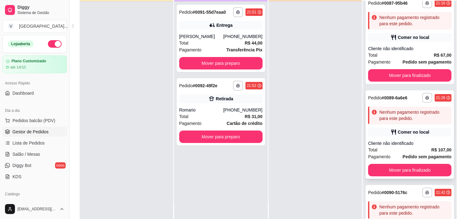
click at [389, 135] on div "Comer no local" at bounding box center [409, 131] width 83 height 9
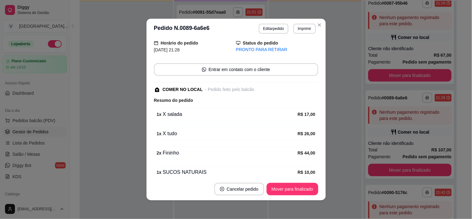
scroll to position [35, 0]
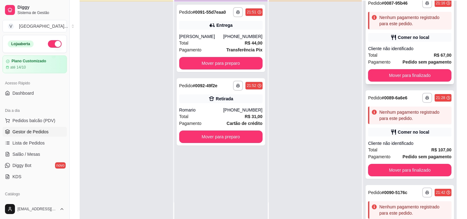
click at [408, 44] on div "**********" at bounding box center [409, 40] width 88 height 88
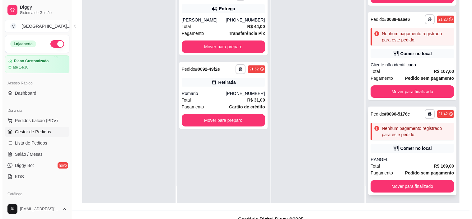
scroll to position [95, 0]
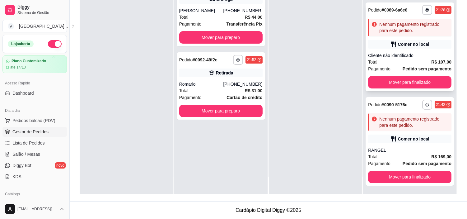
click at [406, 55] on div "Cliente não identificado" at bounding box center [409, 55] width 83 height 6
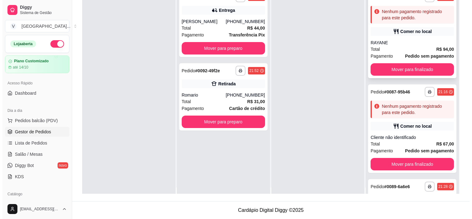
scroll to position [0, 0]
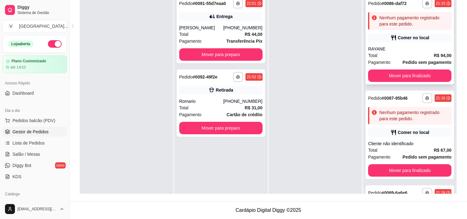
click at [406, 25] on div "Nenhum pagamento registrado para este pedido." at bounding box center [414, 21] width 70 height 12
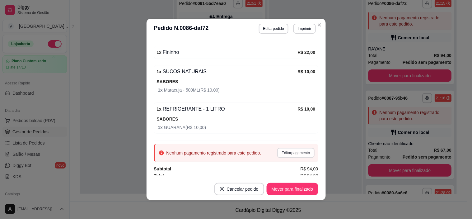
scroll to position [151, 0]
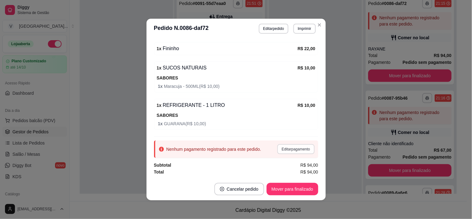
click at [293, 151] on button "Editar pagamento" at bounding box center [295, 149] width 37 height 10
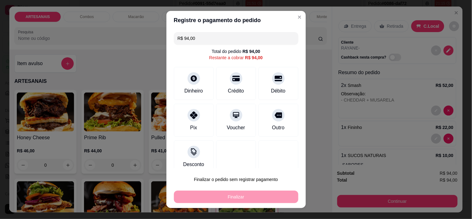
drag, startPoint x: 228, startPoint y: 40, endPoint x: 126, endPoint y: 41, distance: 102.0
click at [126, 41] on div "Registre o pagamento do pedido R$ 94,00 Total do pedido R$ 94,00 Restante a cob…" at bounding box center [236, 109] width 472 height 219
click at [232, 80] on icon at bounding box center [236, 76] width 8 height 8
drag, startPoint x: 201, startPoint y: 37, endPoint x: 163, endPoint y: 35, distance: 38.6
click at [163, 35] on div "Registre o pagamento do pedido R$ 58,00 Total do pedido R$ 94,00 Restante a cob…" at bounding box center [236, 109] width 472 height 219
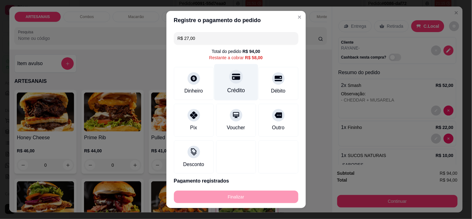
click at [234, 83] on div "Crédito" at bounding box center [236, 82] width 44 height 36
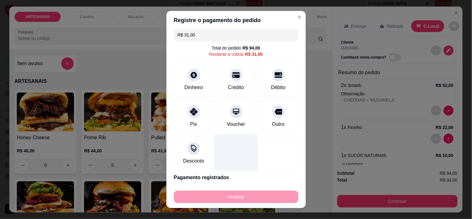
scroll to position [0, 0]
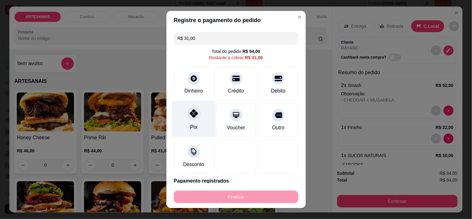
click at [189, 116] on icon at bounding box center [193, 113] width 8 height 8
type input "R$ 0,00"
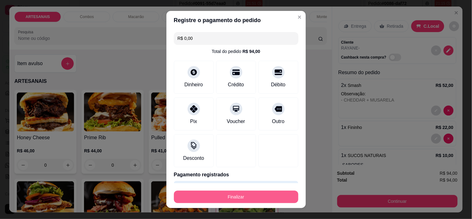
click at [249, 195] on button "Finalizar" at bounding box center [236, 196] width 124 height 12
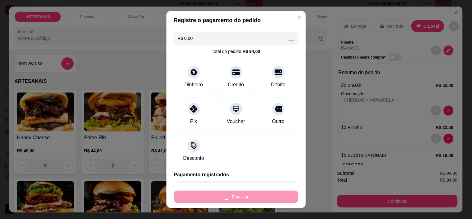
type input "0"
type input "-R$ 94,00"
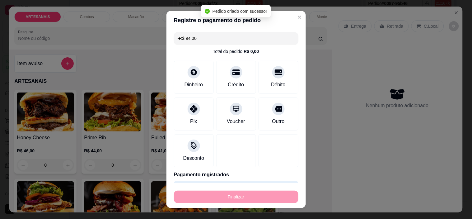
scroll to position [179, 0]
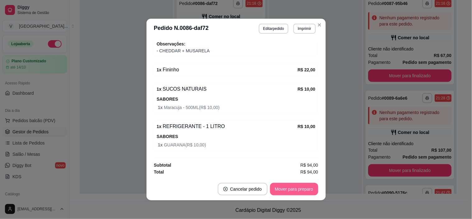
click at [294, 190] on button "Mover para preparo" at bounding box center [294, 189] width 48 height 12
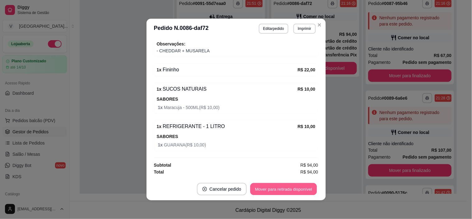
click at [295, 190] on button "Mover para retirada disponível" at bounding box center [283, 189] width 67 height 12
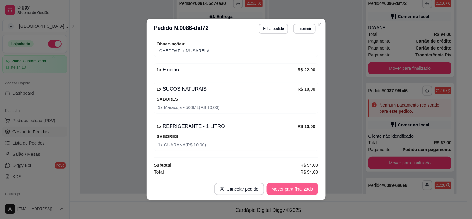
click at [295, 190] on button "Mover para finalizado" at bounding box center [292, 189] width 52 height 12
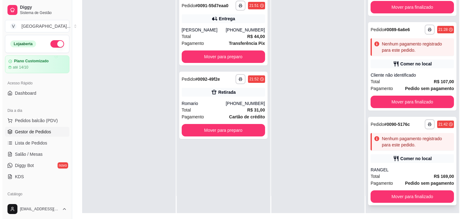
scroll to position [95, 0]
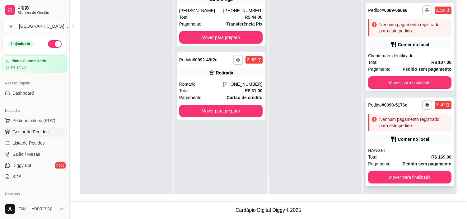
click at [417, 150] on div "RANGEL" at bounding box center [409, 150] width 83 height 6
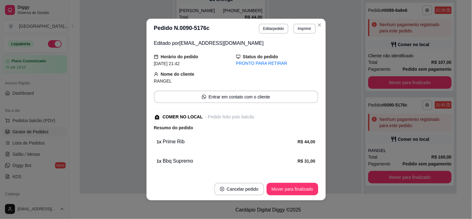
scroll to position [35, 0]
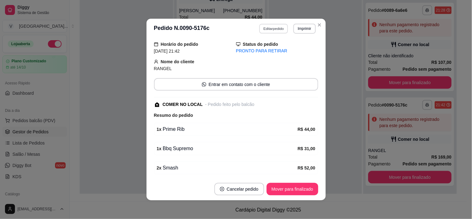
click at [281, 27] on button "Editar pedido" at bounding box center [273, 29] width 29 height 10
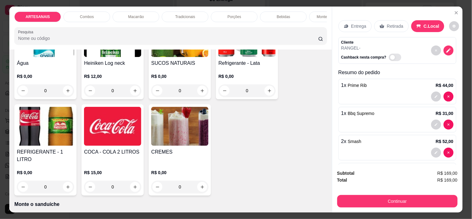
scroll to position [760, 0]
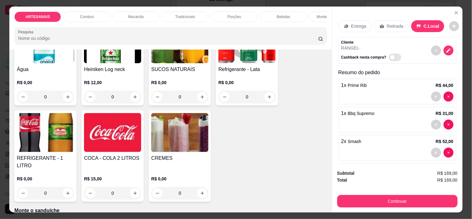
click at [64, 187] on div "0" at bounding box center [45, 193] width 57 height 12
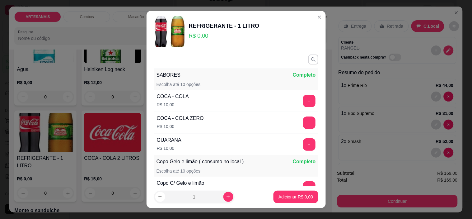
click at [303, 100] on button "+" at bounding box center [309, 101] width 12 height 12
click at [297, 197] on p "Adicionar R$ 10,00" at bounding box center [294, 196] width 36 height 6
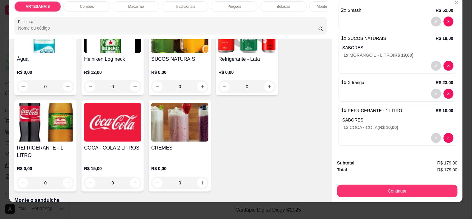
scroll to position [16, 0]
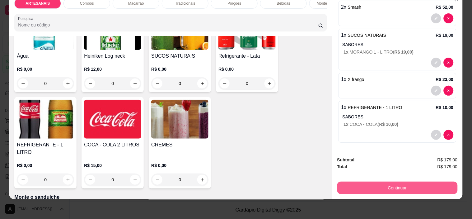
click at [420, 181] on button "Continuar" at bounding box center [397, 187] width 120 height 12
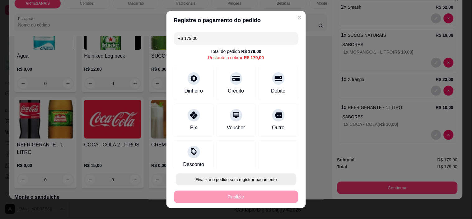
click at [235, 177] on button "Finalizar o pedido sem registrar pagamento" at bounding box center [236, 179] width 121 height 12
click at [278, 157] on button "Confirmar" at bounding box center [272, 161] width 22 height 9
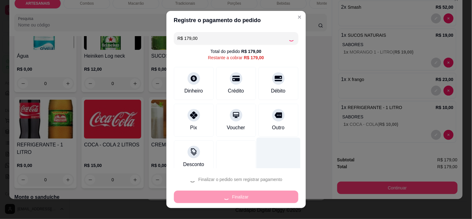
type input "0"
type input "R$ 0,00"
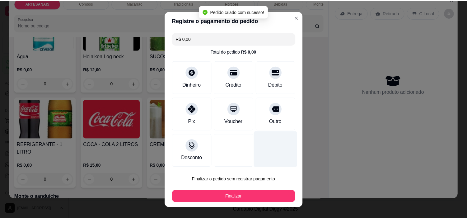
scroll to position [0, 0]
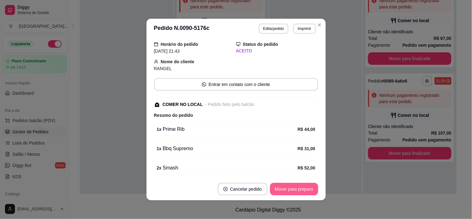
click at [309, 190] on button "Mover para preparo" at bounding box center [294, 189] width 48 height 12
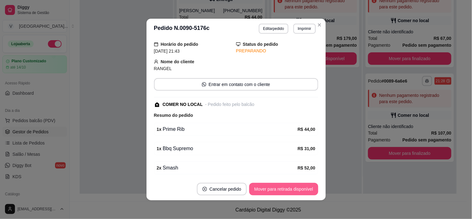
click at [303, 187] on button "Mover para retirada disponível" at bounding box center [283, 189] width 69 height 12
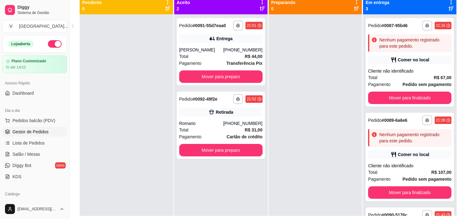
scroll to position [60, 0]
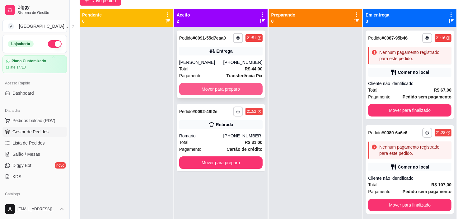
click at [238, 88] on button "Mover para preparo" at bounding box center [220, 89] width 83 height 12
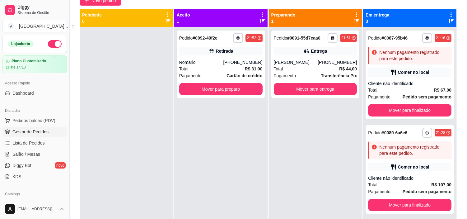
click at [233, 106] on div "**********" at bounding box center [220, 136] width 93 height 219
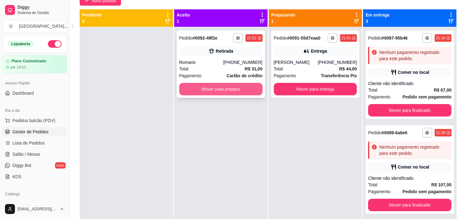
click at [239, 92] on button "Mover para preparo" at bounding box center [220, 89] width 83 height 12
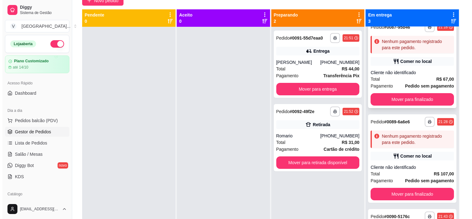
scroll to position [0, 0]
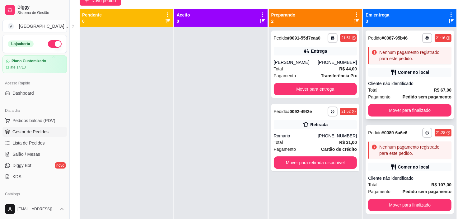
click at [405, 84] on div "Cliente não identificado" at bounding box center [409, 83] width 83 height 6
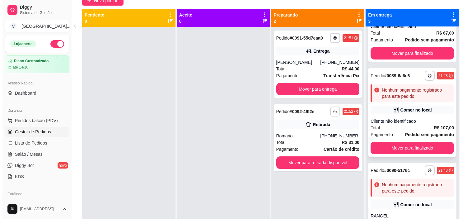
scroll to position [69, 0]
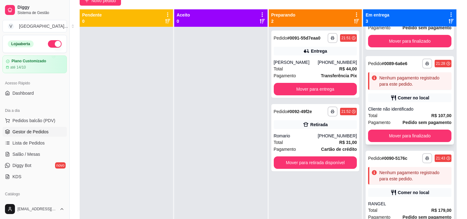
click at [400, 115] on div "Total R$ 107,00" at bounding box center [409, 115] width 83 height 7
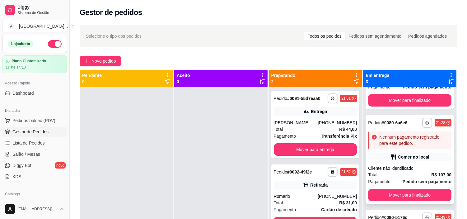
scroll to position [71, 0]
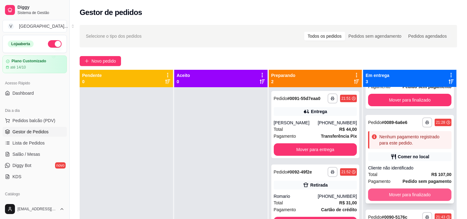
click at [418, 193] on button "Mover para finalizado" at bounding box center [409, 194] width 83 height 12
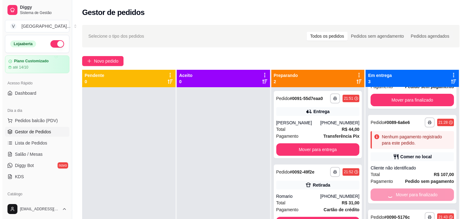
scroll to position [0, 0]
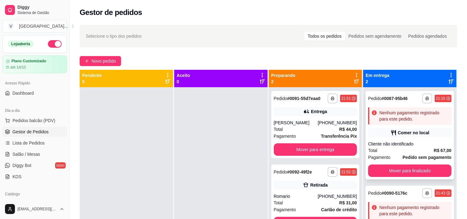
click at [406, 144] on div "Cliente não identificado" at bounding box center [409, 144] width 83 height 6
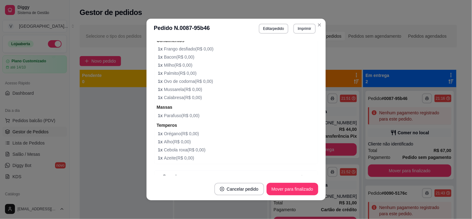
scroll to position [138, 0]
click at [272, 27] on button "Editar pedido" at bounding box center [274, 29] width 30 height 10
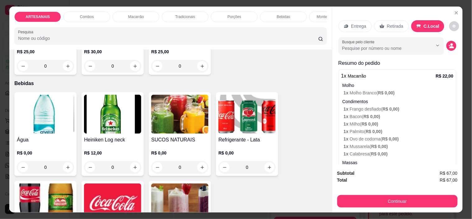
scroll to position [691, 0]
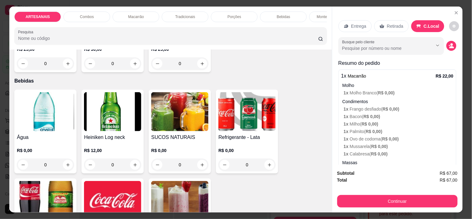
click at [66, 168] on div "0" at bounding box center [45, 164] width 57 height 12
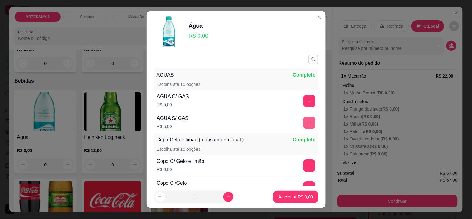
click at [303, 122] on button "+" at bounding box center [309, 122] width 12 height 12
click at [293, 195] on p "Adicionar R$ 5,00" at bounding box center [295, 196] width 35 height 6
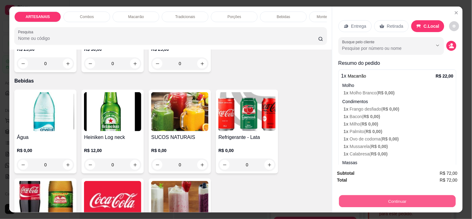
click at [413, 195] on button "Continuar" at bounding box center [397, 201] width 117 height 12
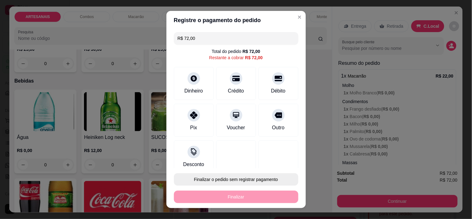
click at [223, 176] on button "Finalizar o pedido sem registrar pagamento" at bounding box center [236, 179] width 124 height 12
click at [281, 162] on button "Confirmar" at bounding box center [271, 162] width 23 height 10
type input "0"
type input "R$ 0,00"
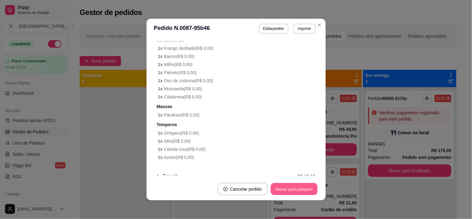
click at [290, 189] on button "Mover para preparo" at bounding box center [294, 189] width 47 height 12
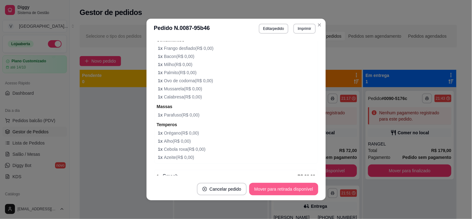
click at [288, 192] on button "Mover para retirada disponível" at bounding box center [283, 189] width 69 height 12
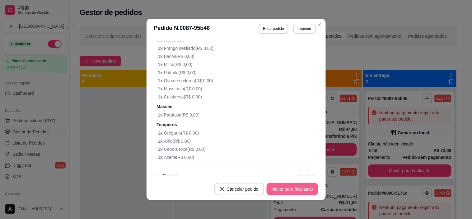
click at [293, 190] on button "Mover para finalizado" at bounding box center [292, 189] width 52 height 12
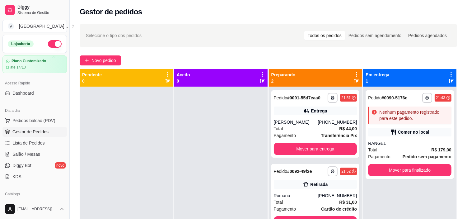
scroll to position [0, 0]
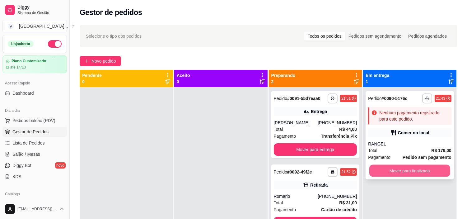
click at [394, 170] on button "Mover para finalizado" at bounding box center [409, 170] width 81 height 12
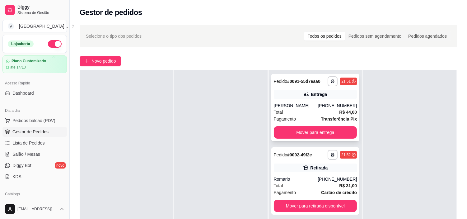
scroll to position [35, 0]
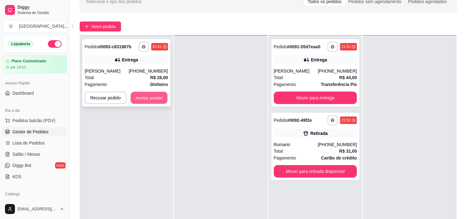
click at [146, 98] on button "Aceitar pedido" at bounding box center [149, 98] width 37 height 12
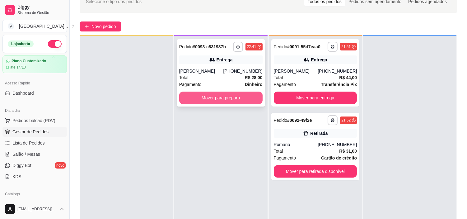
click at [216, 98] on button "Mover para preparo" at bounding box center [220, 97] width 83 height 12
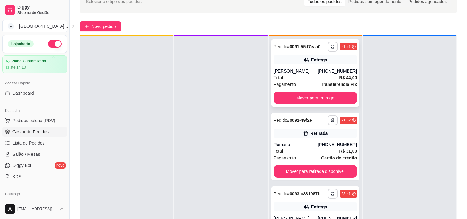
click at [325, 76] on div "Total R$ 44,00" at bounding box center [315, 77] width 83 height 7
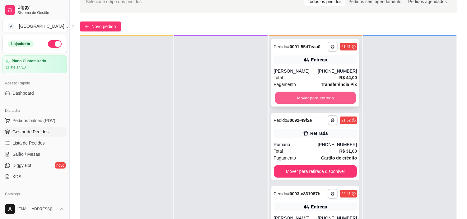
click at [320, 99] on button "Mover para entrega" at bounding box center [315, 98] width 81 height 12
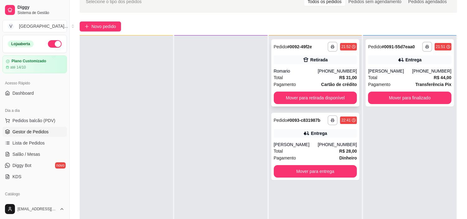
click at [314, 68] on div "Romario" at bounding box center [296, 71] width 44 height 6
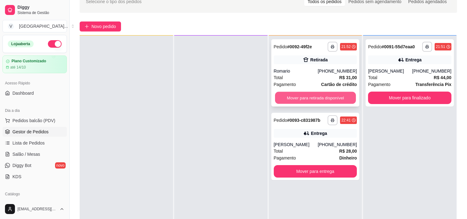
click at [324, 101] on button "Mover para retirada disponível" at bounding box center [315, 98] width 81 height 12
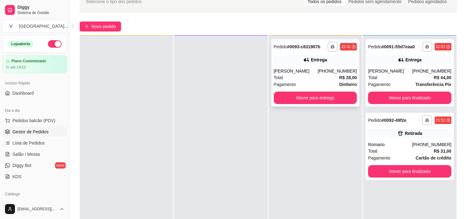
click at [312, 78] on div "Total R$ 28,00" at bounding box center [315, 77] width 83 height 7
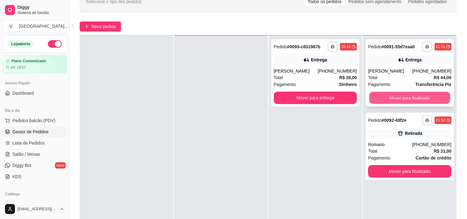
click at [405, 97] on button "Mover para finalizado" at bounding box center [409, 98] width 81 height 12
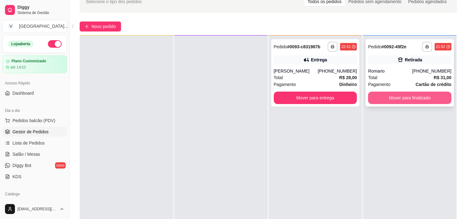
click at [405, 98] on button "Mover para finalizado" at bounding box center [409, 97] width 83 height 12
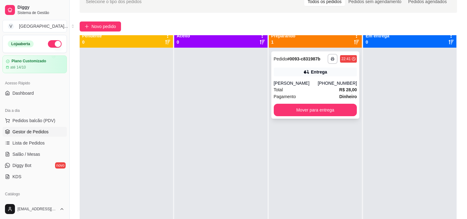
scroll to position [0, 0]
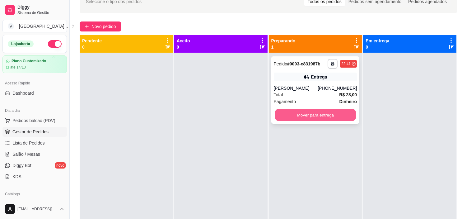
click at [325, 117] on button "Mover para entrega" at bounding box center [315, 115] width 81 height 12
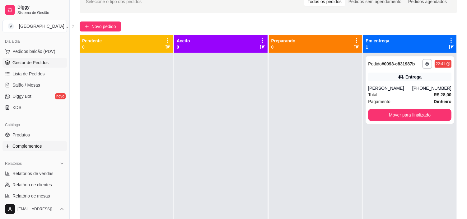
scroll to position [104, 0]
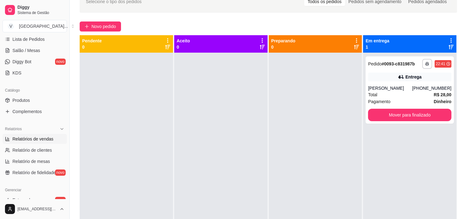
click at [33, 142] on link "Relatórios de vendas" at bounding box center [34, 139] width 64 height 10
select select "ALL"
select select "0"
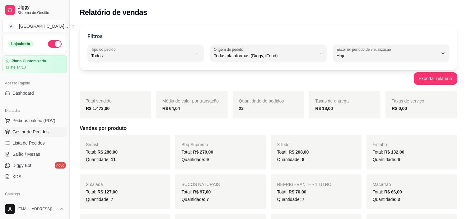
click at [35, 131] on span "Gestor de Pedidos" at bounding box center [30, 131] width 36 height 6
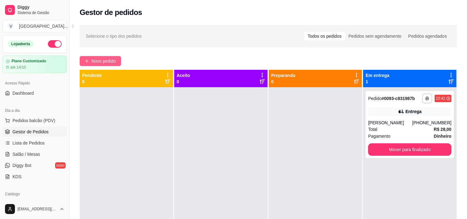
click at [94, 62] on span "Novo pedido" at bounding box center [103, 61] width 25 height 7
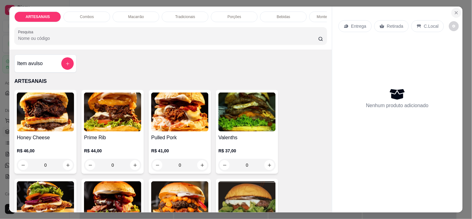
click at [455, 8] on button "Close" at bounding box center [456, 13] width 10 height 10
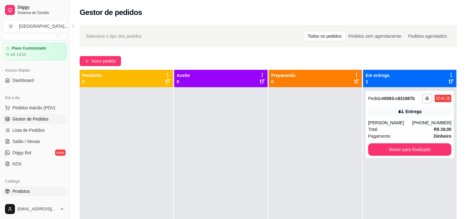
scroll to position [35, 0]
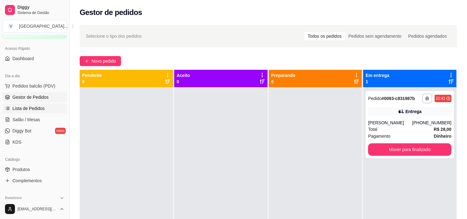
click at [30, 108] on span "Lista de Pedidos" at bounding box center [28, 108] width 32 height 6
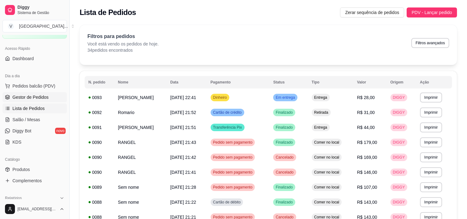
click at [42, 95] on span "Gestor de Pedidos" at bounding box center [30, 97] width 36 height 6
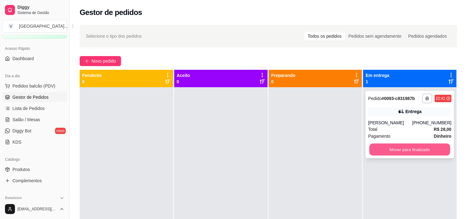
click at [432, 150] on button "Mover para finalizado" at bounding box center [409, 149] width 81 height 12
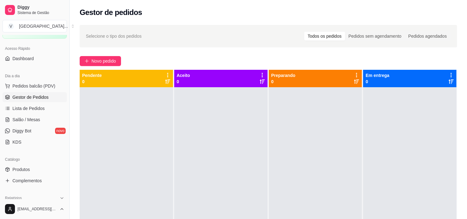
click at [39, 94] on span "Gestor de Pedidos" at bounding box center [30, 97] width 36 height 6
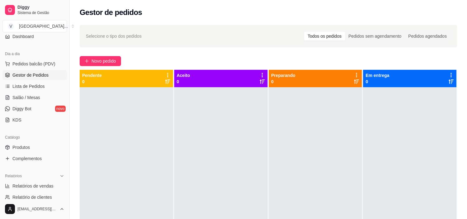
scroll to position [69, 0]
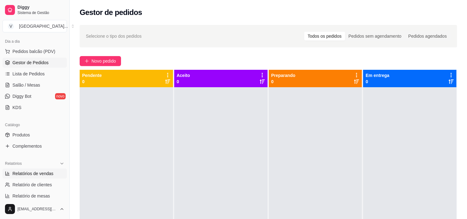
click at [47, 173] on span "Relatórios de vendas" at bounding box center [32, 173] width 41 height 6
select select "ALL"
select select "0"
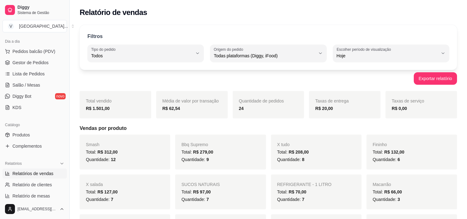
click at [160, 50] on div "Todos" at bounding box center [141, 53] width 101 height 12
click at [138, 70] on span "Todos" at bounding box center [143, 70] width 96 height 6
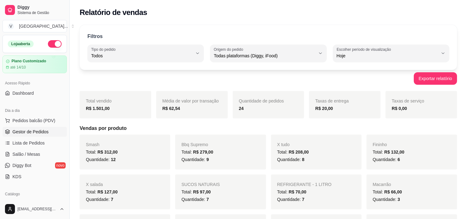
click at [40, 132] on span "Gestor de Pedidos" at bounding box center [30, 131] width 36 height 6
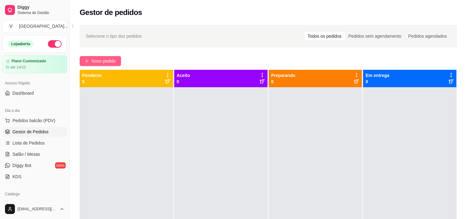
click at [104, 64] on button "Novo pedido" at bounding box center [100, 61] width 41 height 10
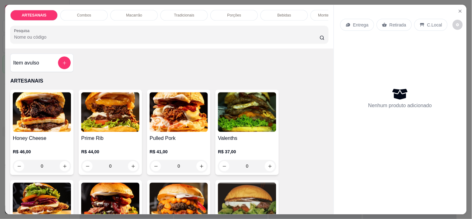
click at [104, 63] on div "Item avulso ARTESANAIS Honey Cheese R$ 46,00 0 Prime Rib R$ 44,00 0 Pulled Pork…" at bounding box center [169, 131] width 328 height 165
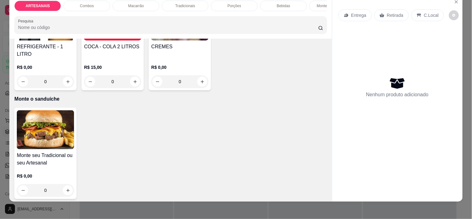
scroll to position [16, 0]
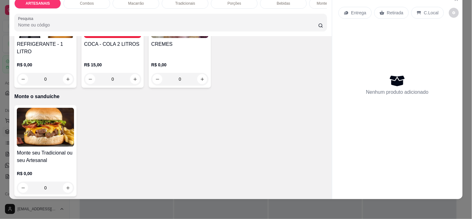
click at [51, 164] on div "R$ 0,00 0" at bounding box center [45, 179] width 57 height 30
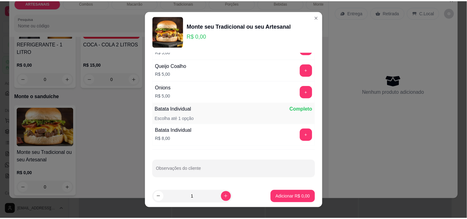
scroll to position [489, 0]
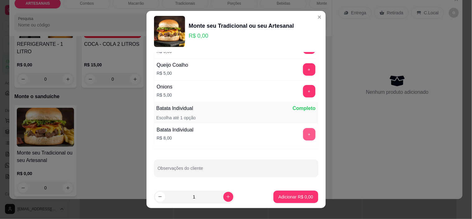
click at [303, 132] on button "+" at bounding box center [309, 134] width 12 height 12
click at [294, 197] on p "Adicionar R$ 8,00" at bounding box center [295, 196] width 35 height 6
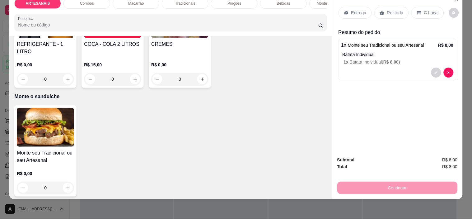
click at [425, 10] on p "C.Local" at bounding box center [431, 13] width 15 height 6
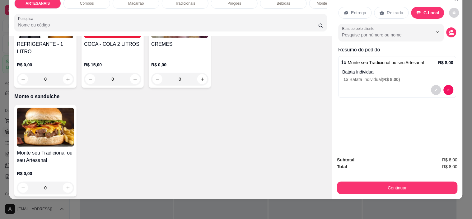
drag, startPoint x: 417, startPoint y: 175, endPoint x: 418, endPoint y: 178, distance: 3.4
click at [417, 180] on div "Continuar" at bounding box center [397, 187] width 120 height 14
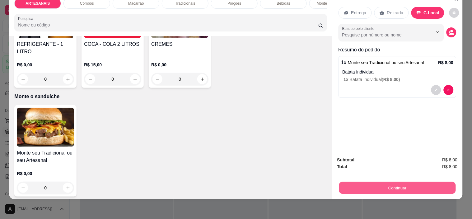
click at [418, 182] on button "Continuar" at bounding box center [397, 188] width 117 height 12
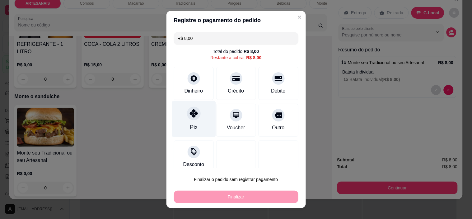
click at [196, 122] on div "Pix" at bounding box center [194, 119] width 44 height 36
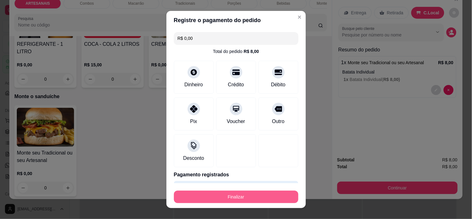
click at [216, 192] on button "Finalizar" at bounding box center [236, 196] width 124 height 12
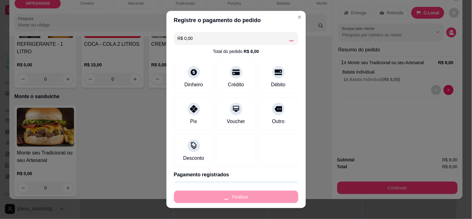
type input "-R$ 8,00"
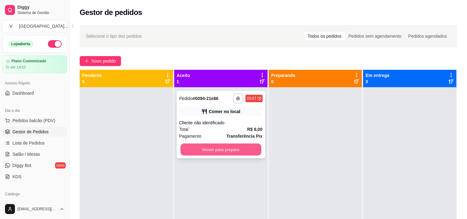
click at [231, 147] on button "Mover para preparo" at bounding box center [220, 149] width 81 height 12
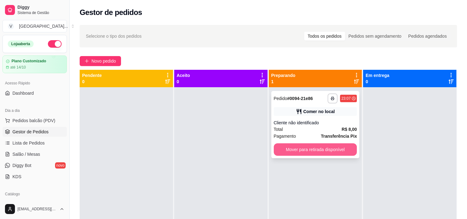
click at [305, 150] on button "Mover para retirada disponível" at bounding box center [315, 149] width 83 height 12
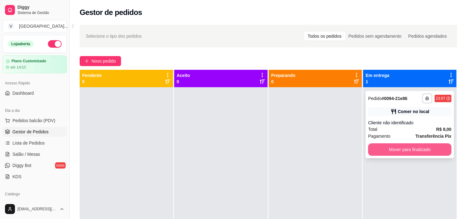
click at [409, 154] on button "Mover para finalizado" at bounding box center [409, 149] width 83 height 12
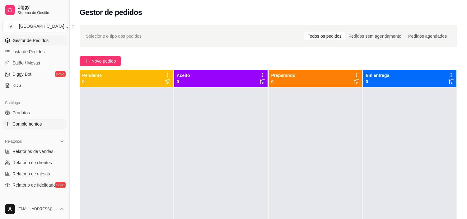
scroll to position [104, 0]
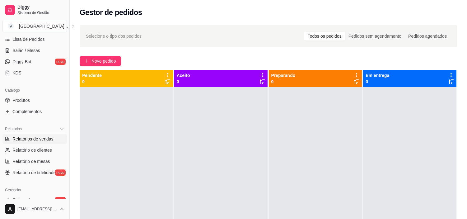
click at [44, 142] on link "Relatórios de vendas" at bounding box center [34, 139] width 64 height 10
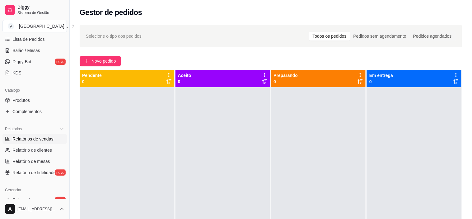
select select "ALL"
select select "0"
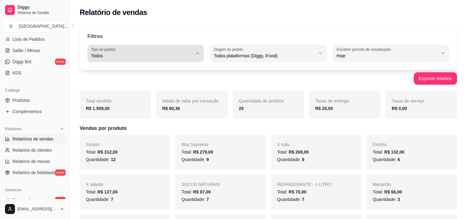
click at [183, 50] on div "Todos" at bounding box center [141, 53] width 101 height 12
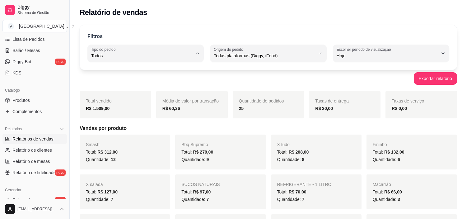
click at [142, 83] on span "Entrega" at bounding box center [143, 81] width 96 height 6
type input "DELIVERY"
select select "DELIVERY"
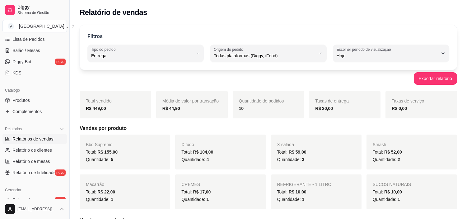
click at [168, 65] on div "Filtros DELIVERY Tipo do pedido Todos Entrega Retirada Mesa Consumo local Tipo …" at bounding box center [268, 47] width 377 height 45
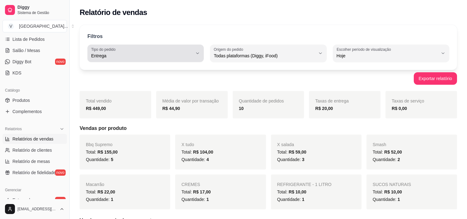
click at [171, 56] on span "Entrega" at bounding box center [141, 56] width 101 height 6
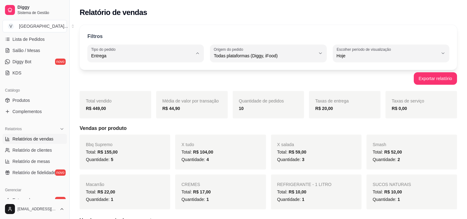
click at [110, 71] on span "Todos" at bounding box center [143, 70] width 96 height 6
type input "ALL"
select select "ALL"
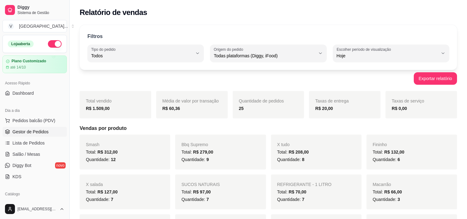
click at [43, 127] on link "Gestor de Pedidos" at bounding box center [34, 132] width 64 height 10
